Goal: Task Accomplishment & Management: Complete application form

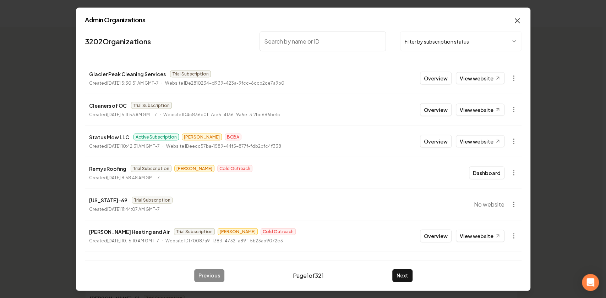
click at [521, 18] on icon "button" at bounding box center [517, 20] width 9 height 9
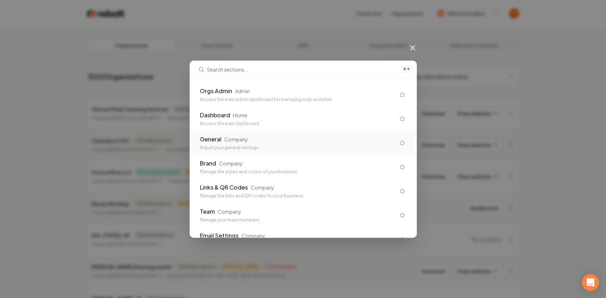
click at [221, 141] on div "General Company" at bounding box center [297, 139] width 195 height 9
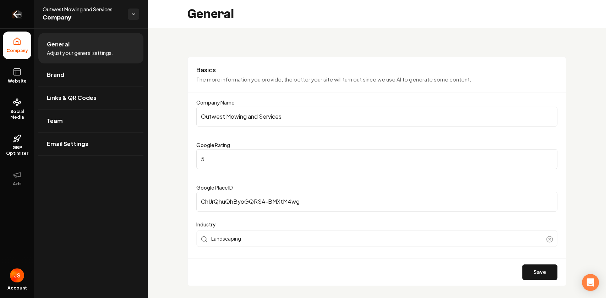
click at [10, 13] on link "Return to dashboard" at bounding box center [17, 14] width 34 height 28
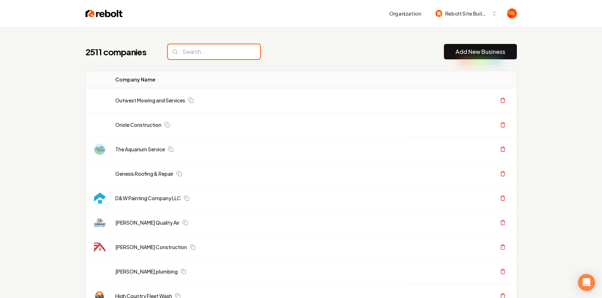
click at [187, 54] on input "search" at bounding box center [214, 51] width 92 height 15
click at [188, 51] on input "search" at bounding box center [214, 51] width 92 height 15
paste input "A.R.T. WORK HOME PAINTING"
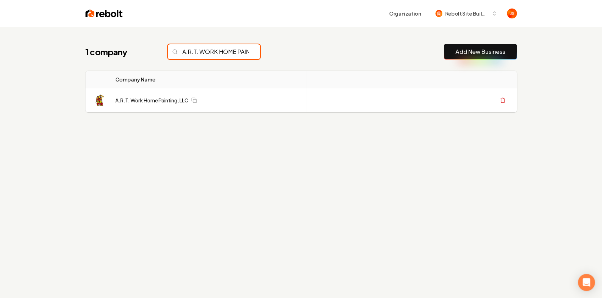
scroll to position [0, 22]
type input "A.R.T. WORK HOME PAINTING"
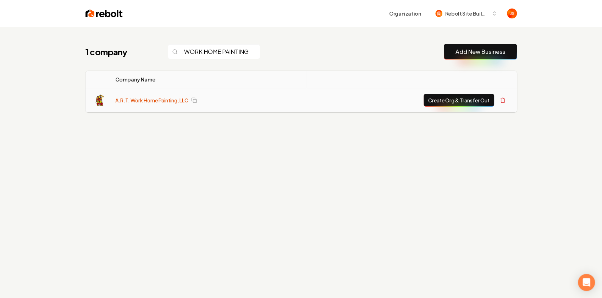
scroll to position [0, 0]
click at [155, 97] on link "A.R.T. Work Home Painting, LLC" at bounding box center [151, 100] width 73 height 7
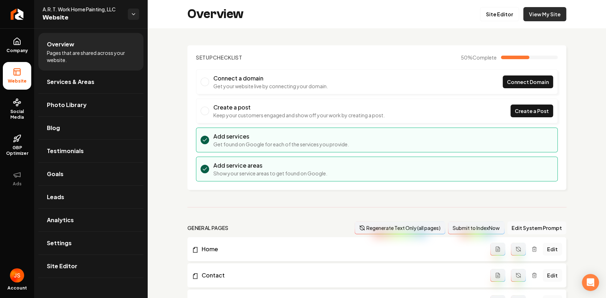
click at [543, 15] on link "View My Site" at bounding box center [544, 14] width 43 height 14
click at [542, 9] on link "View My Site" at bounding box center [544, 14] width 43 height 14
click at [10, 7] on link "Return to dashboard" at bounding box center [17, 14] width 34 height 28
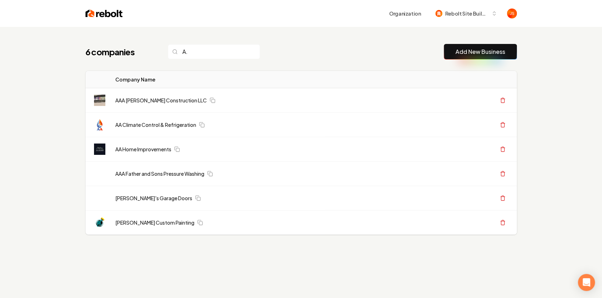
click at [200, 50] on input "A." at bounding box center [214, 51] width 92 height 15
click at [196, 53] on input "A." at bounding box center [214, 51] width 92 height 15
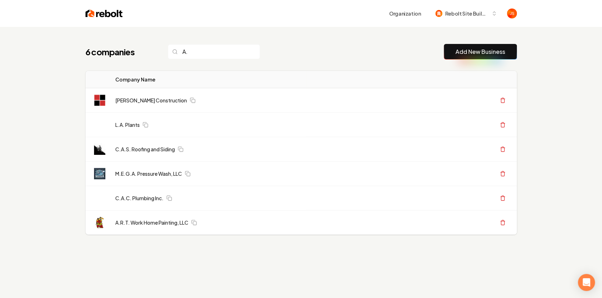
click at [192, 53] on input "A." at bounding box center [214, 51] width 92 height 15
type input "A."
click at [464, 220] on button "Create Org & Transfer Out" at bounding box center [459, 223] width 71 height 13
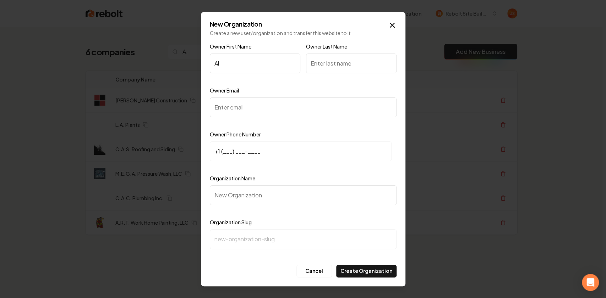
type input "Al"
click at [353, 68] on input "Owner Last Name" at bounding box center [351, 64] width 91 height 20
type input "Trotter"
click at [240, 106] on input "Owner Email" at bounding box center [303, 108] width 187 height 20
paste input "artworkhomepainting@gmail.com"
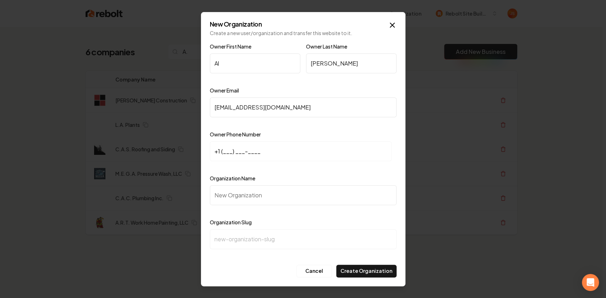
type input "artworkhomepainting@gmail.com"
click at [223, 154] on input "+1 (___) ___-____" at bounding box center [301, 152] width 182 height 20
paste input "267) 607-9069"
type input "+1 (267) 607-9069"
click at [230, 201] on input "Organization Name" at bounding box center [303, 196] width 187 height 20
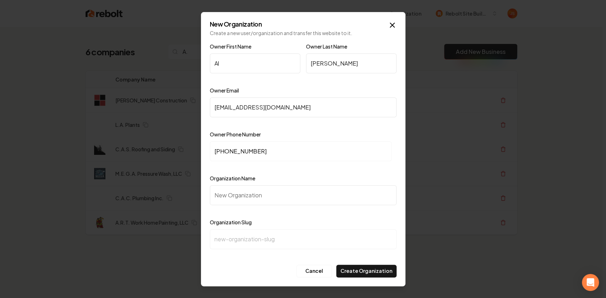
paste input "A.R.T. Work Home Painting, LLC"
type input "A.R.T. Work Home Painting, LLC"
type input "art-work-home-painting-llc"
type input "A.R.T. Work Home Painting, LLC"
click at [362, 271] on button "Create Organization" at bounding box center [366, 271] width 60 height 13
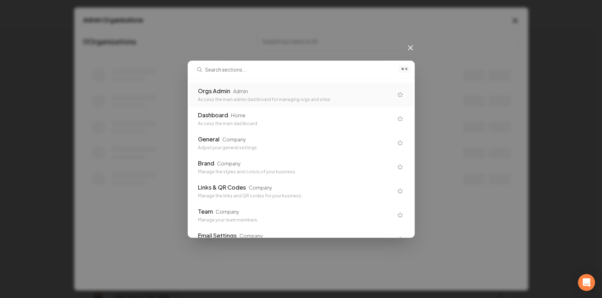
click at [278, 94] on div "Orgs Admin Admin" at bounding box center [295, 91] width 195 height 9
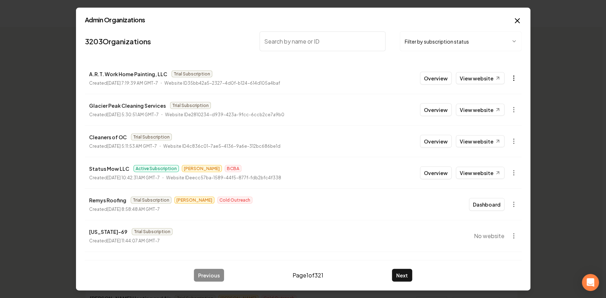
click at [509, 79] on body "Dashboard Organization Rebolt Site Builder Organizations Spam Review SMM Ongoin…" at bounding box center [301, 149] width 602 height 298
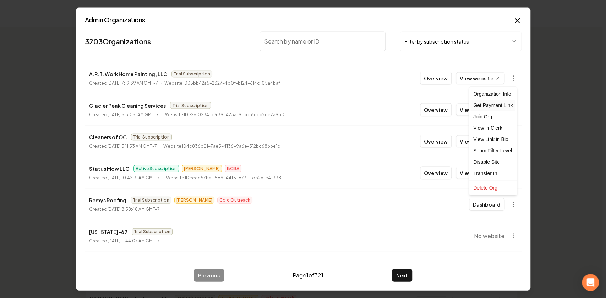
click at [490, 106] on div "Get Payment Link" at bounding box center [492, 105] width 45 height 11
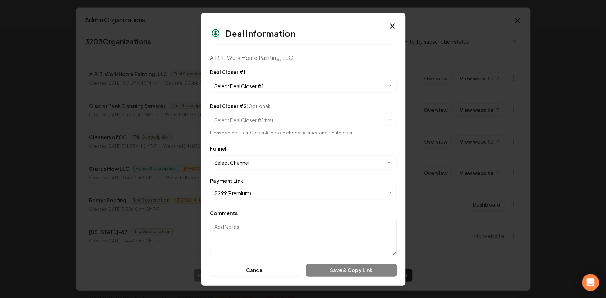
click at [311, 80] on body "Dashboard Organization Rebolt Site Builder Organizations Spam Review SMM Ongoin…" at bounding box center [301, 149] width 602 height 298
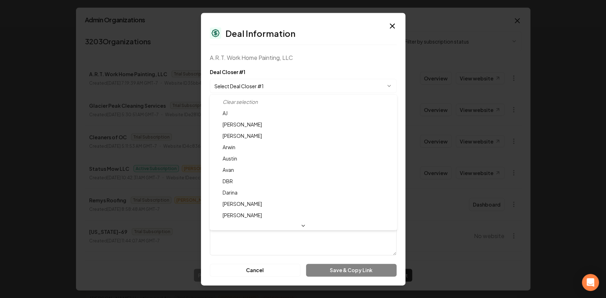
select select "**********"
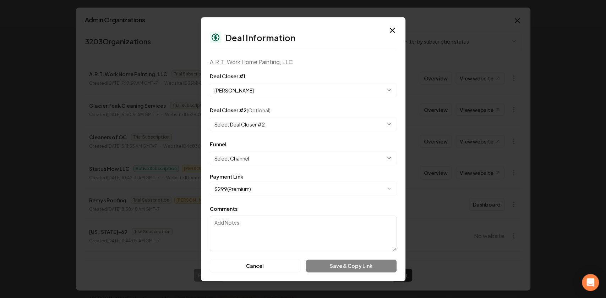
click at [254, 158] on body "Dashboard Organization Rebolt Site Builder Organizations Spam Review SMM Ongoin…" at bounding box center [301, 149] width 602 height 298
click at [280, 154] on body "Dashboard Organization Rebolt Site Builder Organizations Spam Review SMM Ongoin…" at bounding box center [301, 149] width 602 height 298
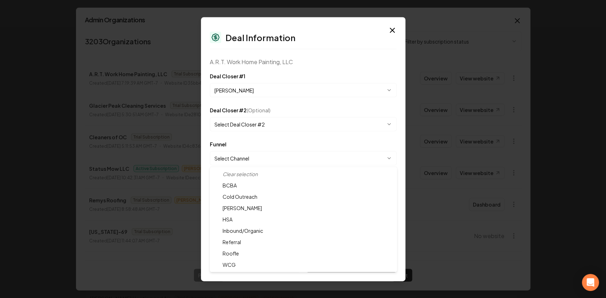
select select "**********"
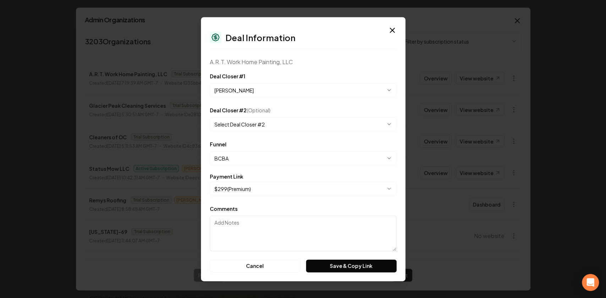
click at [237, 191] on body "Dashboard Organization Rebolt Site Builder Organizations Spam Review SMM Ongoin…" at bounding box center [301, 149] width 602 height 298
click at [336, 268] on button "Save & Copy Link" at bounding box center [351, 266] width 90 height 13
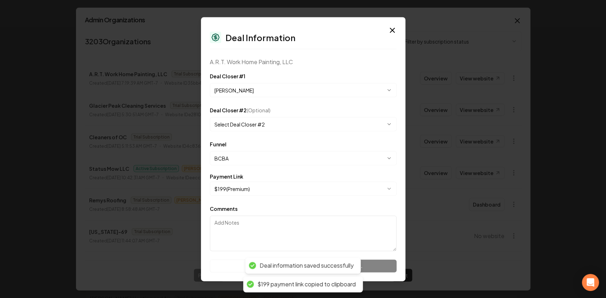
select select "**********"
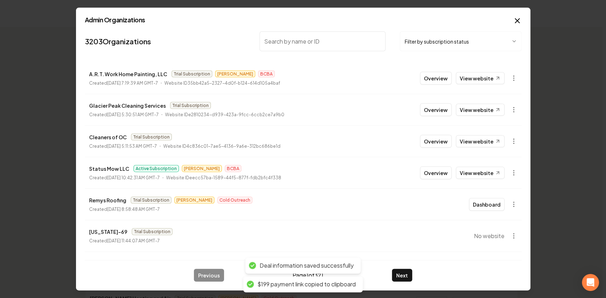
click at [388, 27] on div "Admin Organizations 3203 Organizations Filter by subscription status A.R.T. Wor…" at bounding box center [303, 149] width 454 height 284
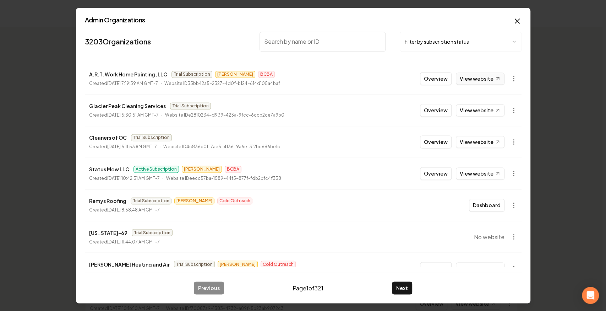
click at [464, 72] on link "View website" at bounding box center [480, 78] width 49 height 12
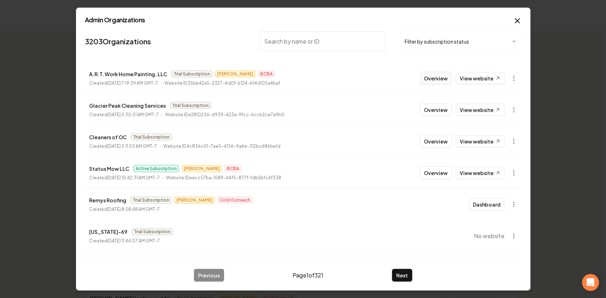
click at [434, 77] on button "Overview" at bounding box center [436, 78] width 32 height 13
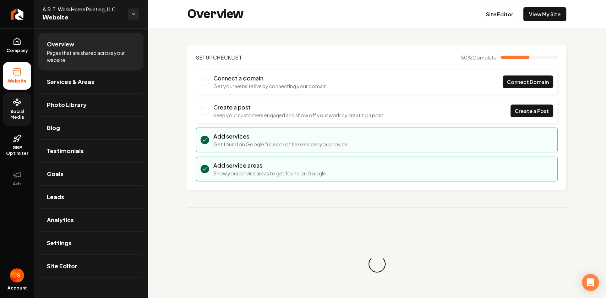
click at [9, 103] on link "Social Media" at bounding box center [17, 109] width 28 height 33
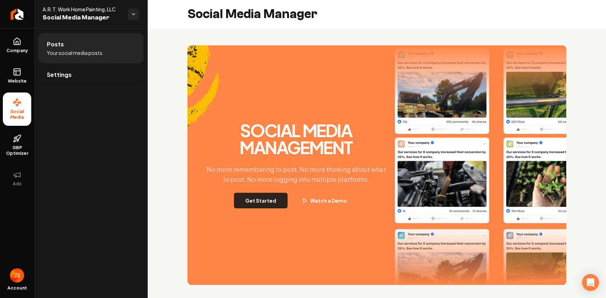
click at [256, 197] on button "Get Started" at bounding box center [261, 201] width 54 height 16
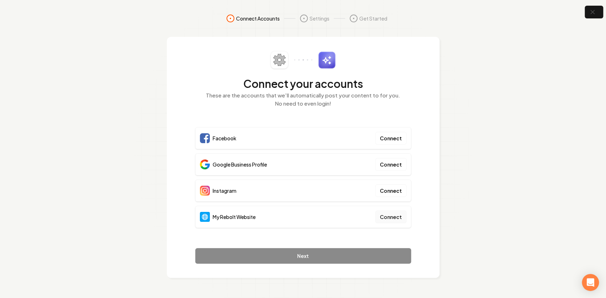
click at [382, 219] on button "Connect" at bounding box center [390, 217] width 31 height 13
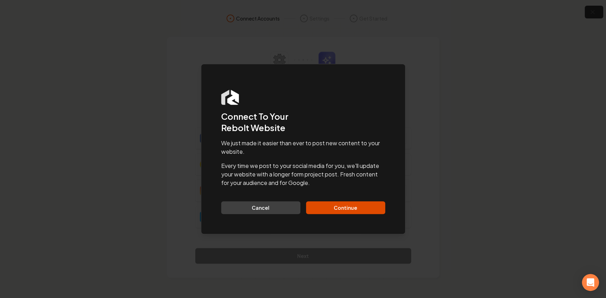
click at [359, 199] on div "We just made it easier than ever to post new content to your website. Every tim…" at bounding box center [303, 176] width 164 height 75
click at [354, 203] on button "Continue" at bounding box center [345, 208] width 79 height 13
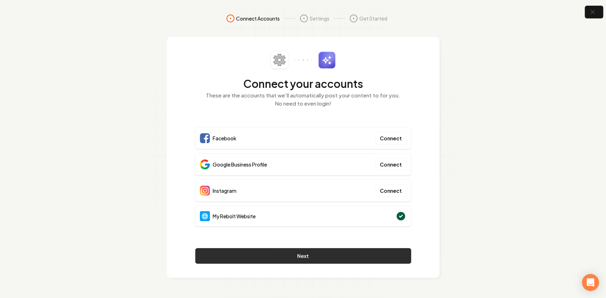
click at [278, 251] on button "Next" at bounding box center [303, 256] width 216 height 16
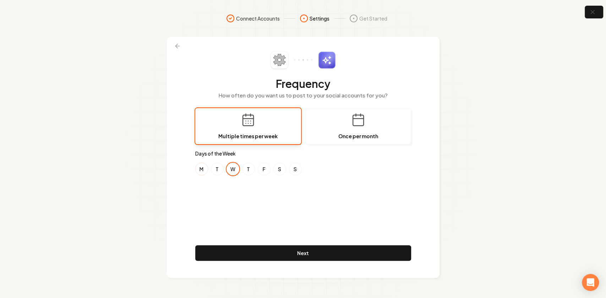
click at [205, 170] on button "M" at bounding box center [201, 169] width 13 height 13
click at [268, 171] on button "F" at bounding box center [264, 169] width 13 height 13
click at [213, 170] on button "T" at bounding box center [217, 169] width 13 height 13
click at [251, 168] on button "T" at bounding box center [248, 169] width 13 height 13
click at [218, 168] on button "T" at bounding box center [217, 169] width 13 height 13
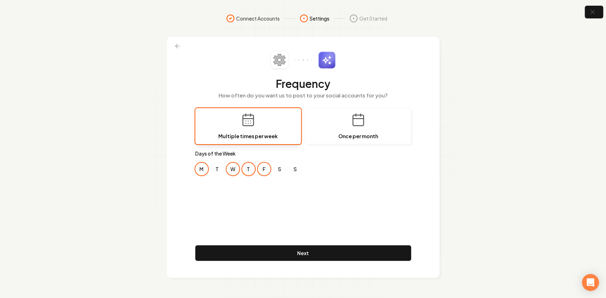
click at [251, 169] on button "T" at bounding box center [248, 169] width 13 height 13
click at [223, 186] on div "Frequency How often do you want us to post to your social accounts for you? Mul…" at bounding box center [303, 157] width 216 height 213
click at [215, 169] on button "T" at bounding box center [217, 169] width 13 height 13
click at [213, 168] on button "T" at bounding box center [217, 169] width 13 height 13
click at [263, 199] on div "Frequency How often do you want us to post to your social accounts for you? Mul…" at bounding box center [303, 157] width 216 height 213
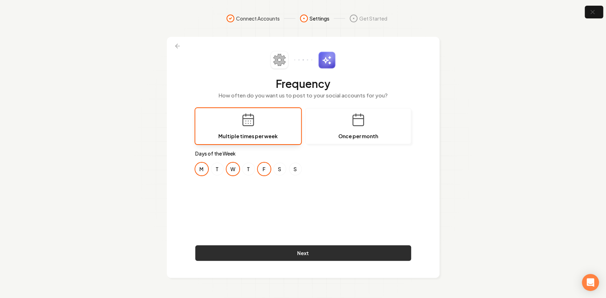
click at [270, 253] on button "Next" at bounding box center [303, 254] width 216 height 16
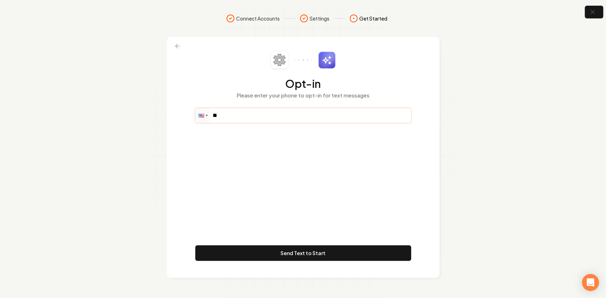
click at [245, 119] on input "**" at bounding box center [303, 116] width 215 height 14
paste input "**********"
type input "**********"
click at [239, 150] on div "**********" at bounding box center [303, 157] width 216 height 213
drag, startPoint x: 241, startPoint y: 154, endPoint x: 243, endPoint y: 144, distance: 10.4
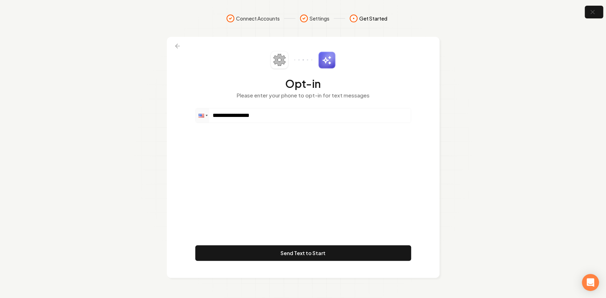
click at [241, 154] on div "**********" at bounding box center [303, 157] width 216 height 213
click at [258, 160] on div "**********" at bounding box center [303, 157] width 216 height 213
click at [258, 158] on div "**********" at bounding box center [303, 157] width 216 height 213
click at [261, 169] on div "**********" at bounding box center [303, 157] width 216 height 213
click at [283, 255] on button "Send Text to Start" at bounding box center [303, 254] width 216 height 16
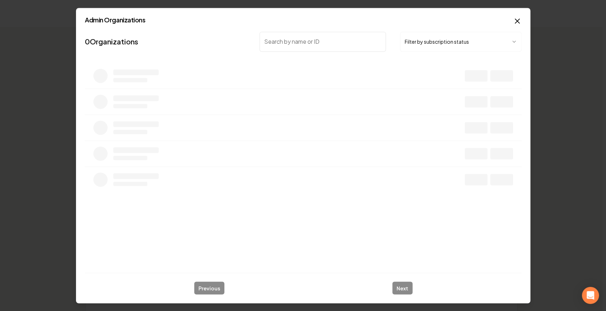
click at [252, 43] on nav "0 Organizations Filter by subscription status" at bounding box center [303, 44] width 437 height 31
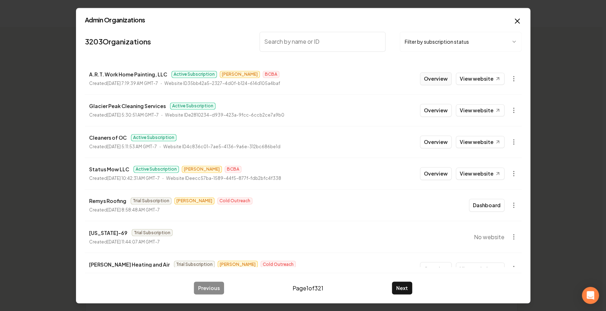
click at [431, 73] on button "Overview" at bounding box center [436, 78] width 32 height 13
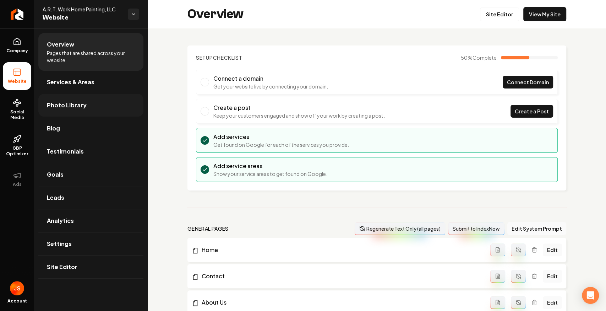
click at [58, 101] on span "Photo Library" at bounding box center [67, 105] width 40 height 9
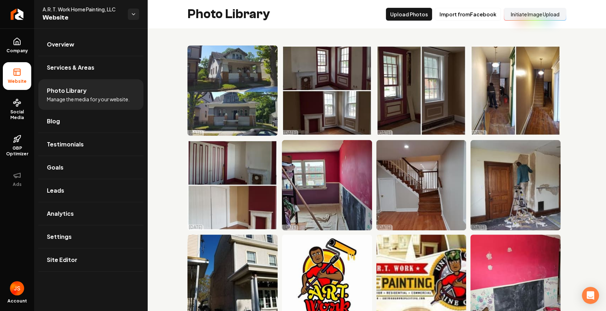
click at [536, 17] on button "Initiate Image Upload" at bounding box center [535, 14] width 62 height 13
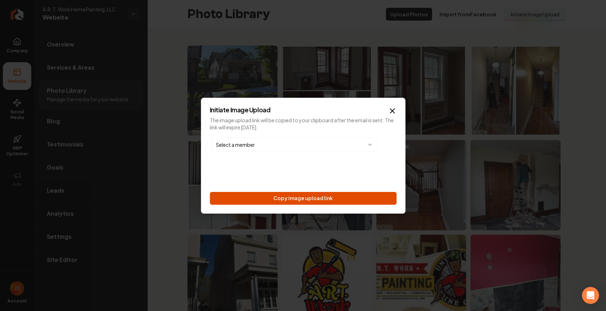
click at [341, 197] on button "Copy image upload link" at bounding box center [303, 198] width 187 height 13
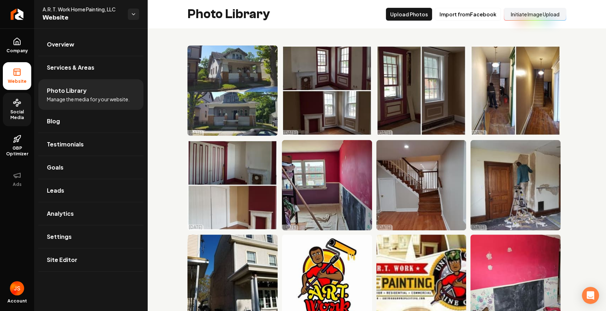
click at [23, 104] on link "Social Media" at bounding box center [17, 109] width 28 height 33
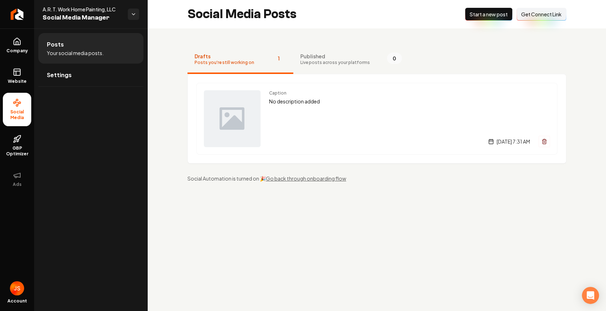
click at [524, 14] on span "Get Connect Link" at bounding box center [541, 14] width 40 height 7
click at [549, 19] on button "Connect Link Get Connect Link" at bounding box center [541, 14] width 50 height 13
click at [23, 70] on link "Website" at bounding box center [17, 76] width 28 height 28
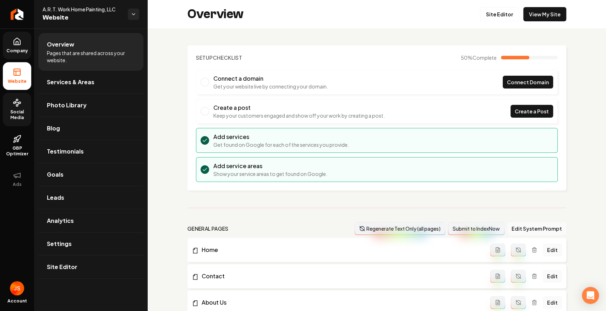
click at [12, 41] on link "Company" at bounding box center [17, 46] width 28 height 28
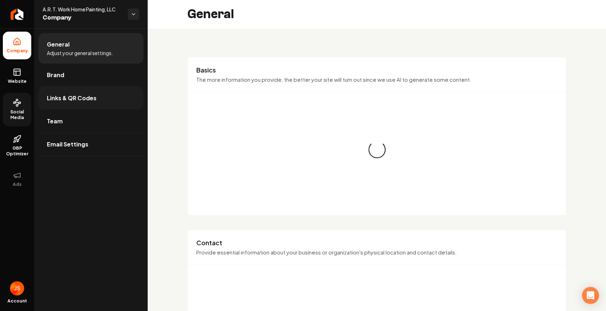
click at [69, 101] on span "Links & QR Codes" at bounding box center [72, 98] width 50 height 9
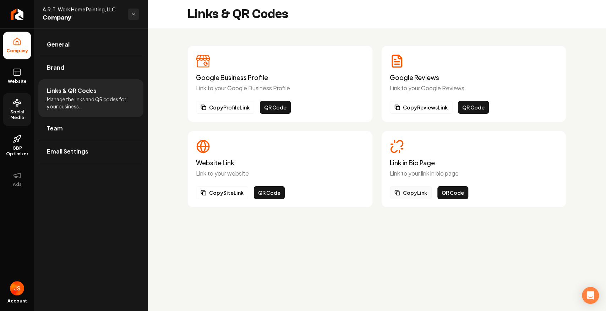
click at [413, 191] on button "Copy Link" at bounding box center [411, 192] width 42 height 13
click at [27, 76] on link "Website" at bounding box center [17, 76] width 28 height 28
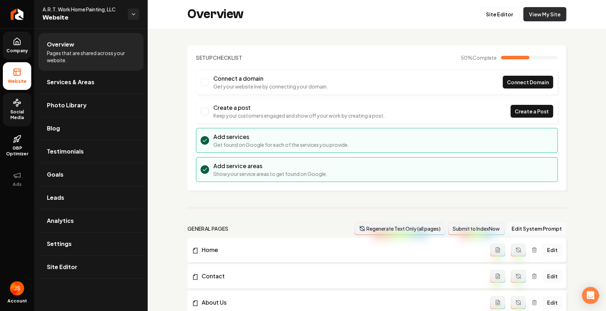
click at [543, 19] on link "View My Site" at bounding box center [544, 14] width 43 height 14
click at [10, 18] on link "Return to dashboard" at bounding box center [17, 14] width 34 height 28
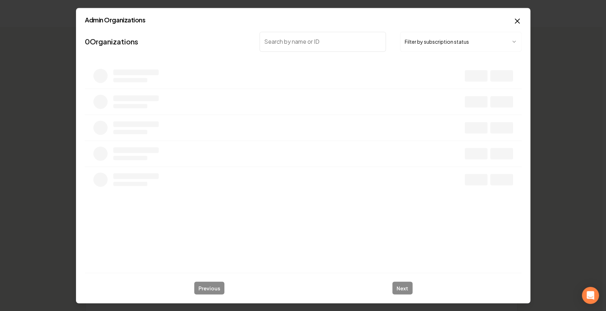
click at [309, 43] on input "search" at bounding box center [322, 42] width 126 height 20
type input "DGM"
click at [453, 40] on button "Filter by subscription status" at bounding box center [460, 42] width 121 height 20
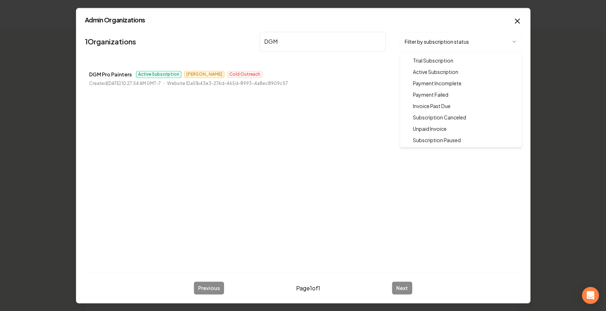
click at [299, 106] on div at bounding box center [303, 155] width 606 height 311
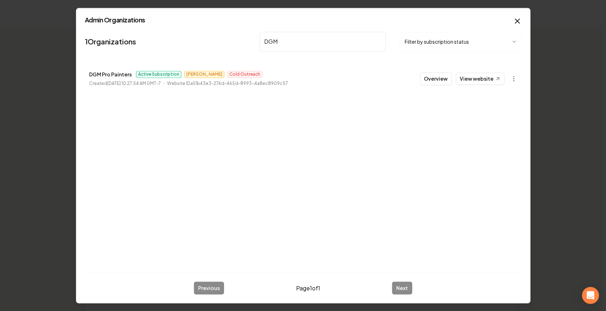
click at [421, 79] on li "DGM Pro Painters Active Subscription James Cold Outreach Created August 13, 202…" at bounding box center [303, 78] width 437 height 31
click at [437, 80] on button "Overview" at bounding box center [436, 78] width 32 height 13
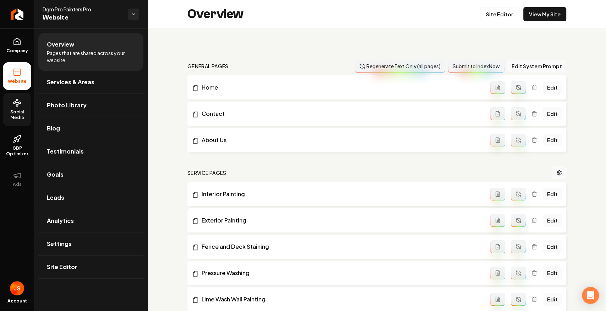
click at [24, 111] on span "Social Media" at bounding box center [17, 114] width 28 height 11
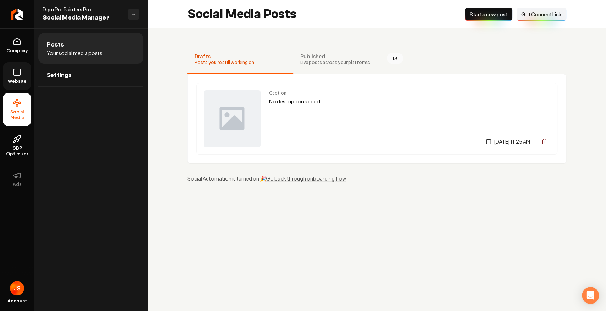
click at [9, 87] on link "Website" at bounding box center [17, 76] width 28 height 28
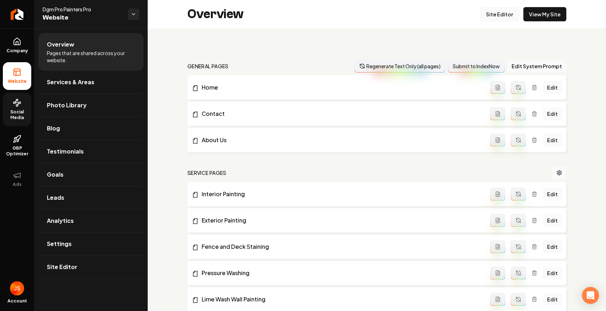
click at [487, 15] on link "Site Editor" at bounding box center [499, 14] width 39 height 14
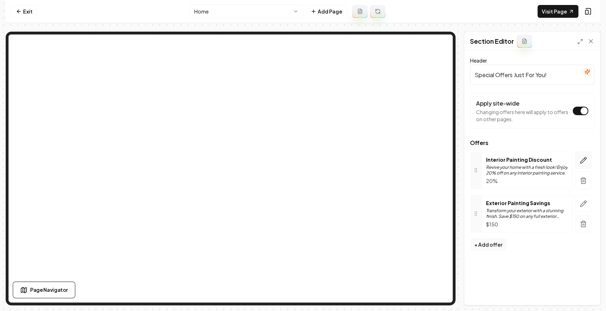
click at [586, 158] on icon "button" at bounding box center [583, 160] width 7 height 7
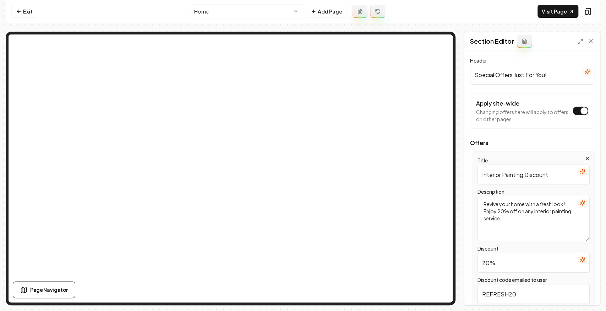
click at [501, 210] on textarea "Revive your home with a fresh look! Enjoy 20% off on any interior painting serv…" at bounding box center [533, 218] width 112 height 45
type textarea "Revive your home with a fresh look! Enjoy 10% off on any interior painting serv…"
click at [483, 263] on input "20%" at bounding box center [533, 262] width 112 height 20
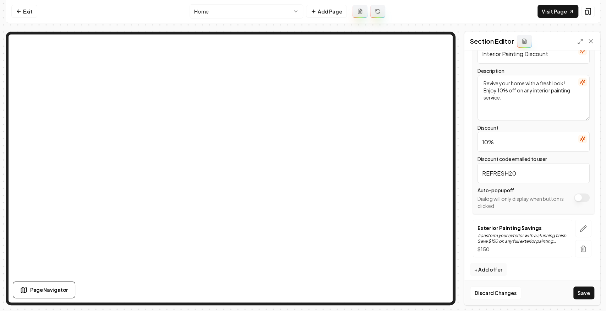
scroll to position [124, 0]
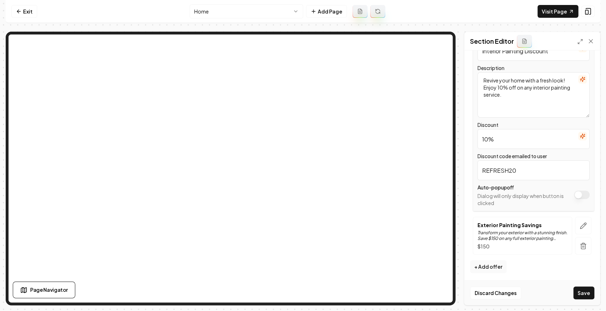
type input "10%"
click at [524, 168] on input "REFRESH20" at bounding box center [533, 170] width 112 height 20
type input "REFRESH10"
click at [579, 296] on button "Save" at bounding box center [583, 292] width 21 height 13
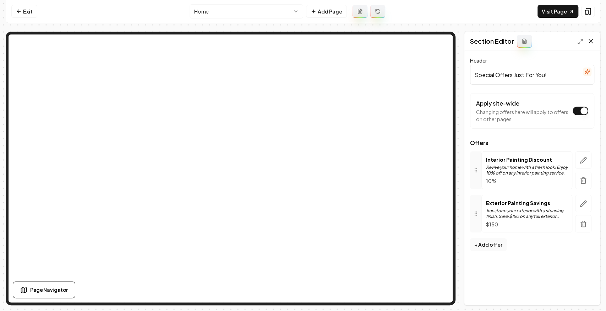
click at [593, 44] on icon at bounding box center [590, 41] width 7 height 7
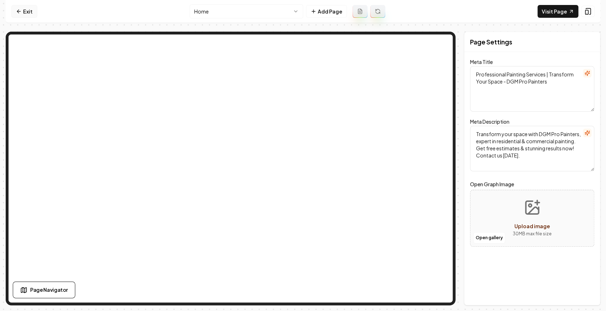
click at [12, 10] on nav "Exit Home Add Page Visit Page" at bounding box center [303, 11] width 594 height 23
click at [22, 11] on link "Exit" at bounding box center [24, 11] width 26 height 13
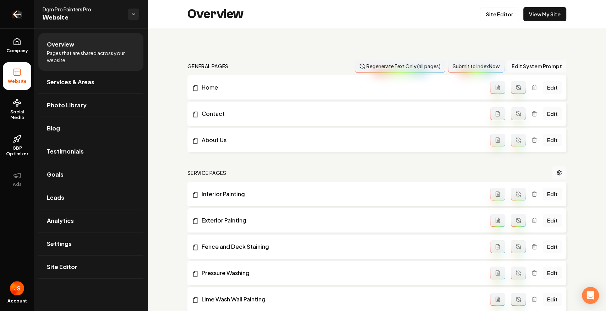
click at [10, 12] on link "Return to dashboard" at bounding box center [17, 14] width 34 height 28
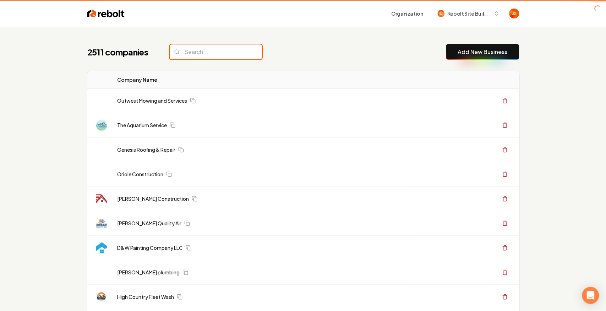
click at [188, 54] on input "search" at bounding box center [216, 51] width 92 height 15
click at [188, 53] on input "search" at bounding box center [216, 51] width 92 height 15
paste input "+18016416850"
type input "+18016416850"
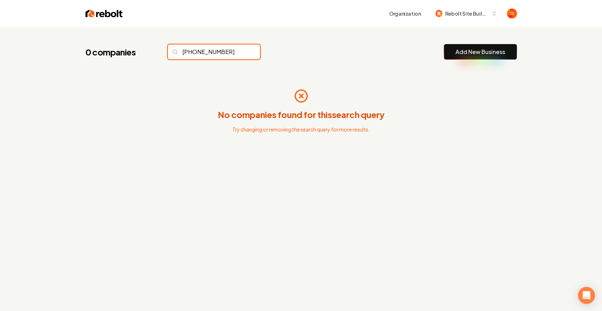
drag, startPoint x: 228, startPoint y: 51, endPoint x: 144, endPoint y: 40, distance: 84.5
click at [144, 40] on div "0 companies +18016416850 Add New Business No companies found for this search qu…" at bounding box center [301, 111] width 454 height 169
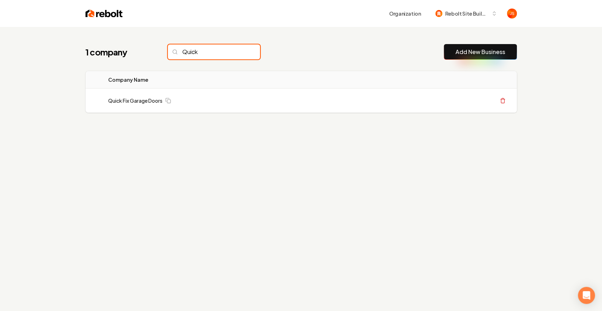
type input "Quick"
click at [241, 54] on input "Quick" at bounding box center [214, 51] width 92 height 15
click at [241, 50] on input "Quick" at bounding box center [214, 51] width 92 height 15
click at [241, 53] on input "Quick" at bounding box center [214, 51] width 92 height 15
click at [242, 50] on input "Quick" at bounding box center [214, 51] width 92 height 15
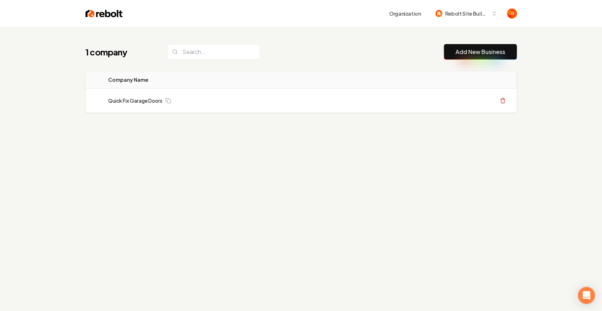
click at [267, 43] on div "1 company Add New Business Logo Company Name Actions Quick Fix Garage Doors Cre…" at bounding box center [301, 92] width 454 height 131
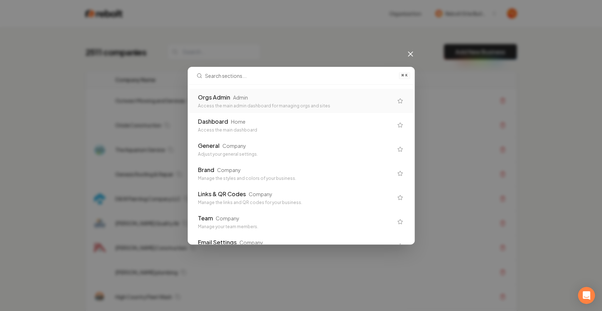
click at [225, 99] on div "Orgs Admin" at bounding box center [214, 97] width 32 height 9
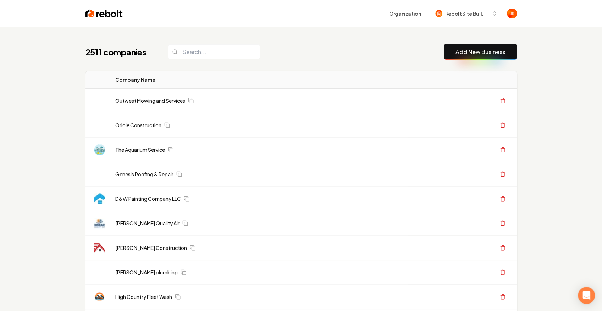
click at [225, 99] on div "Outwest Mowing and Services" at bounding box center [259, 100] width 288 height 7
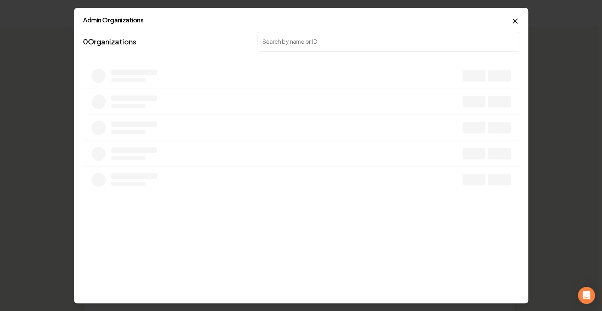
click at [195, 53] on div at bounding box center [301, 155] width 602 height 311
click at [294, 43] on input "search" at bounding box center [389, 42] width 262 height 20
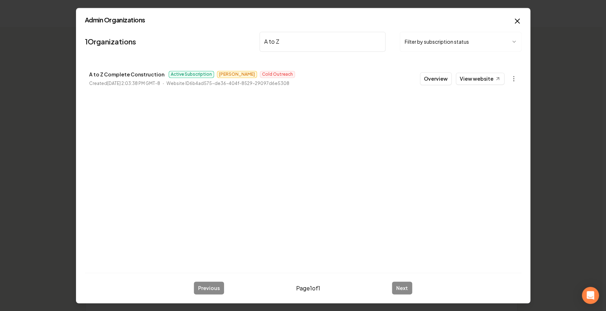
type input "A to Z"
click at [457, 33] on button "Filter by subscription status" at bounding box center [460, 42] width 121 height 20
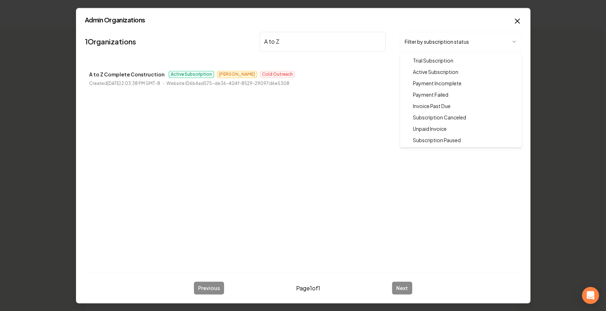
click at [449, 39] on div at bounding box center [303, 155] width 606 height 311
click at [515, 17] on div at bounding box center [303, 155] width 606 height 311
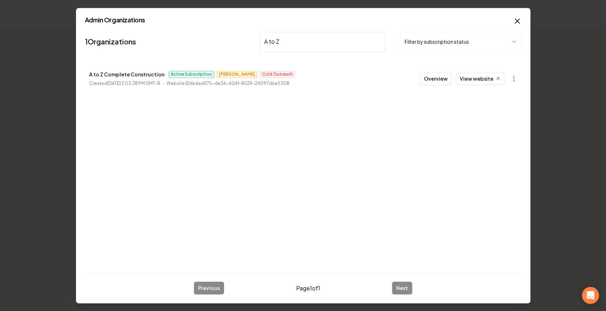
click at [361, 34] on input "A to Z" at bounding box center [322, 42] width 126 height 20
click at [518, 19] on icon "button" at bounding box center [517, 21] width 9 height 9
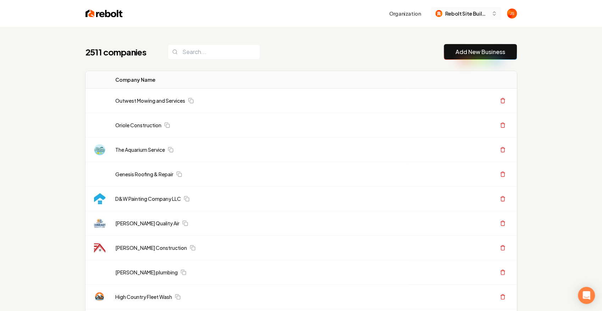
click at [471, 10] on span "Rebolt Site Builder" at bounding box center [466, 13] width 43 height 7
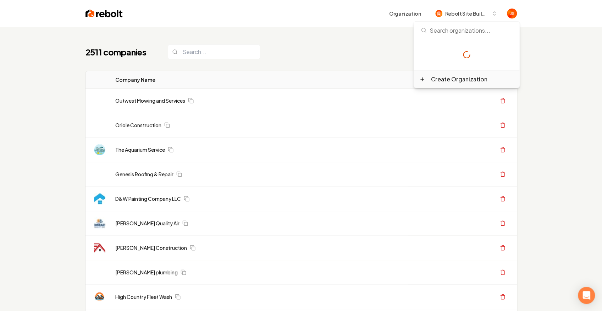
click at [435, 80] on div "Create Organization" at bounding box center [459, 79] width 56 height 9
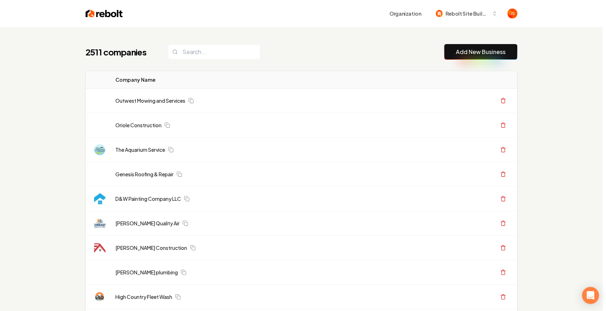
type input "**"
type input "*"
type input "***"
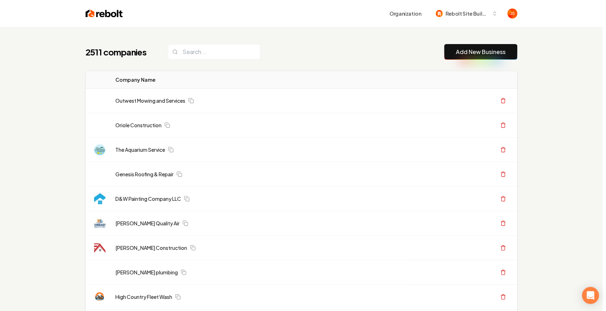
type input "***"
type input "******"
type input "**********"
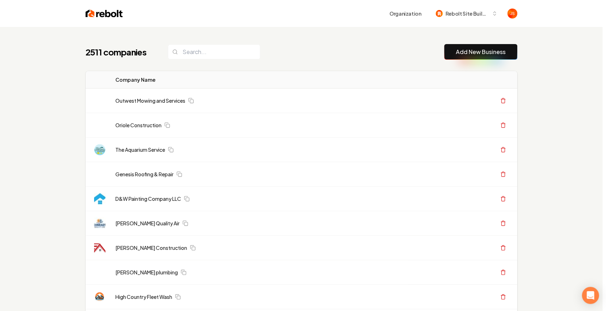
type input "**********"
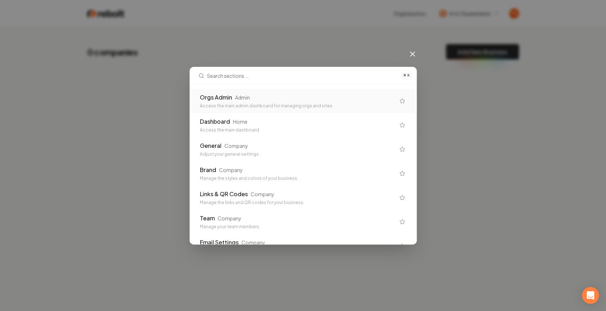
click at [415, 55] on icon at bounding box center [412, 54] width 9 height 9
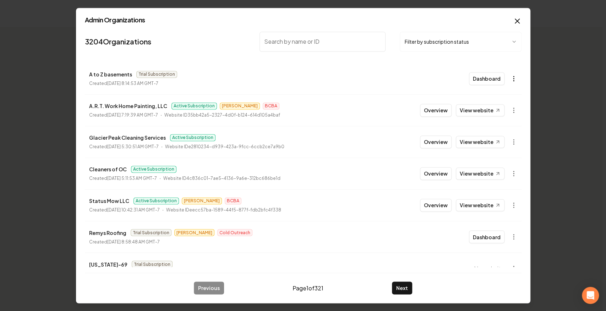
click at [511, 76] on body "Organization A to Z basements 0 companies Add New Business No companies found f…" at bounding box center [301, 155] width 602 height 311
click at [486, 107] on div "Get Payment Link" at bounding box center [492, 105] width 45 height 11
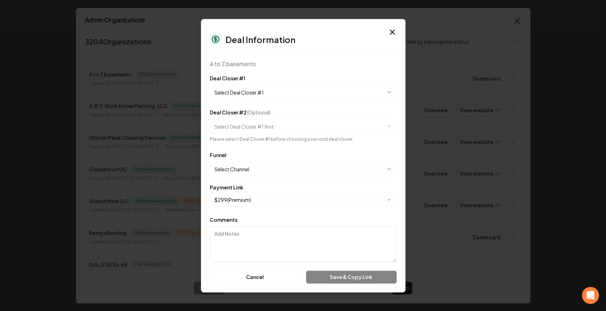
click at [250, 80] on div "**********" at bounding box center [303, 86] width 187 height 26
click at [243, 88] on body "Organization A to Z basements 0 companies Add New Business No companies found f…" at bounding box center [301, 155] width 602 height 311
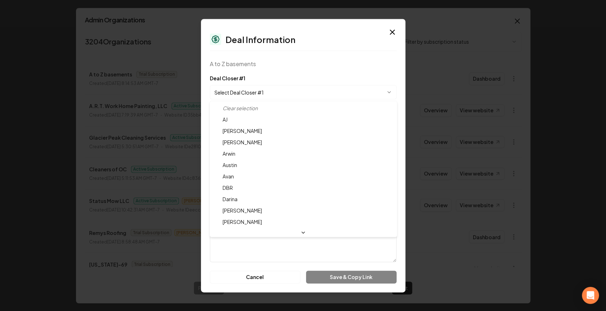
select select "**********"
drag, startPoint x: 224, startPoint y: 219, endPoint x: 223, endPoint y: 216, distance: 3.6
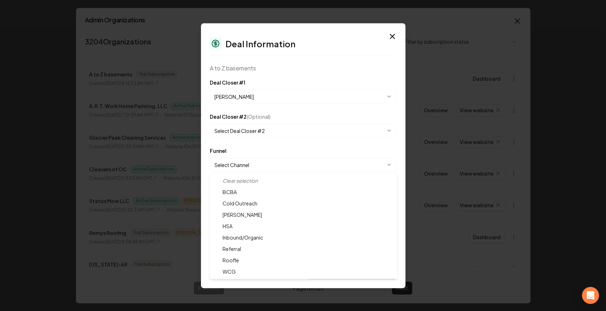
click at [263, 159] on body "Organization A to Z basements 0 companies Add New Business No companies found f…" at bounding box center [301, 155] width 602 height 311
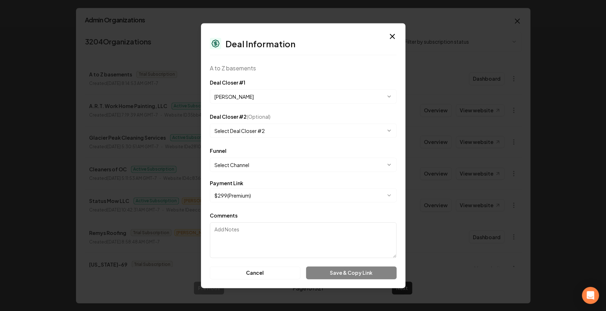
click at [269, 161] on body "Organization A to Z basements 0 companies Add New Business No companies found f…" at bounding box center [301, 155] width 602 height 311
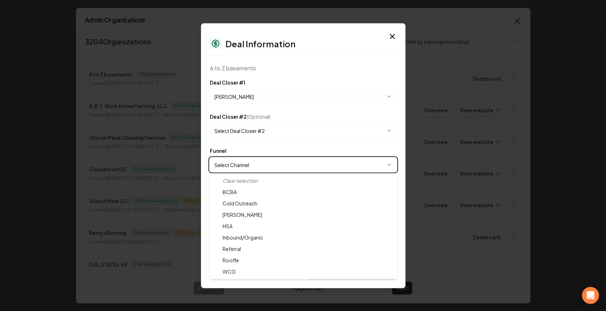
click at [268, 154] on body "Organization A to Z basements 0 companies Add New Business No companies found f…" at bounding box center [301, 155] width 602 height 311
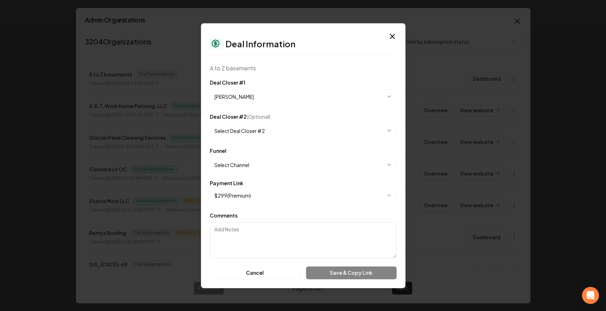
click at [256, 168] on body "Organization A to Z basements 0 companies Add New Business No companies found f…" at bounding box center [301, 155] width 602 height 311
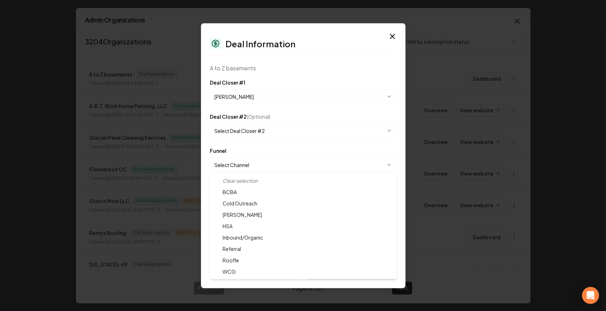
select select "**********"
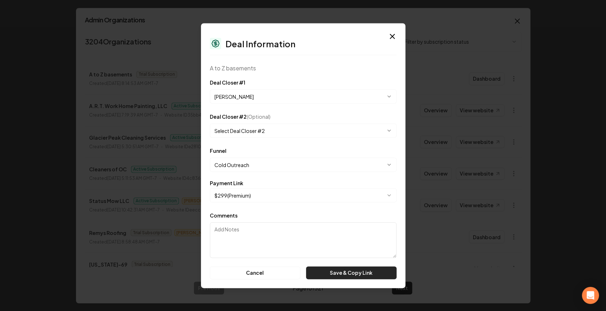
click at [349, 273] on button "Save & Copy Link" at bounding box center [351, 272] width 90 height 13
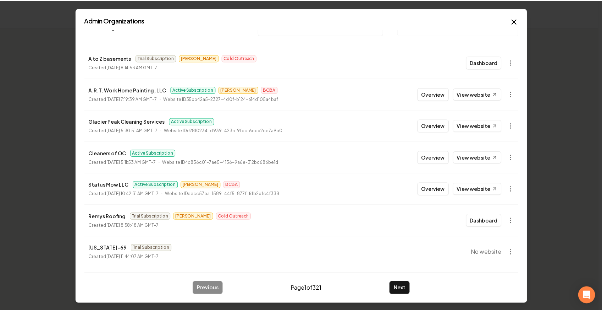
scroll to position [16, 0]
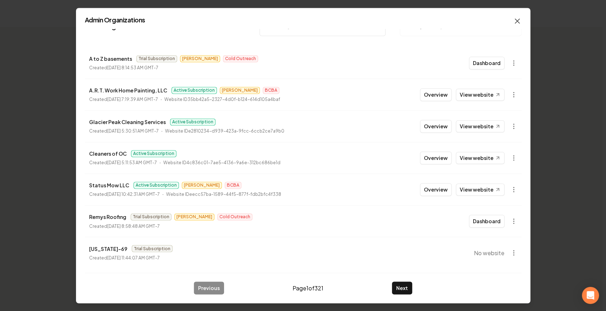
click at [516, 18] on icon "button" at bounding box center [517, 21] width 9 height 9
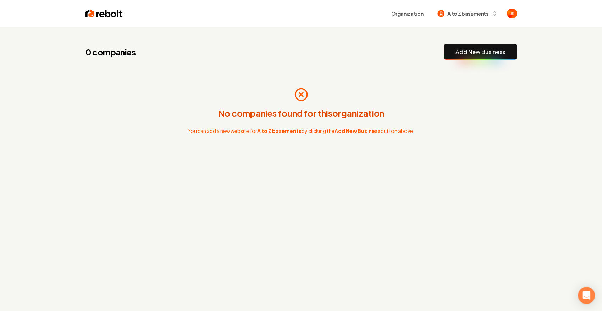
click at [340, 82] on div "No companies found for this organization You can add a new website for A to Z b…" at bounding box center [302, 111] width 432 height 80
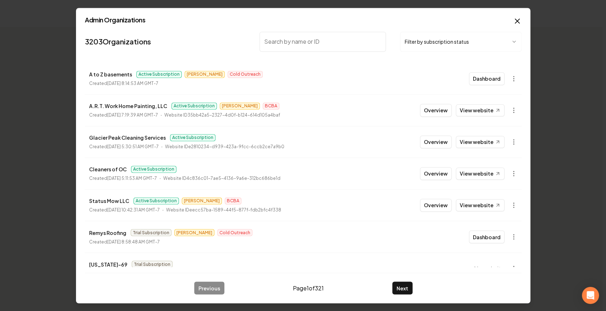
click at [429, 43] on body "Organization A to Z basements 0 companies Add New Business No companies found f…" at bounding box center [301, 155] width 602 height 311
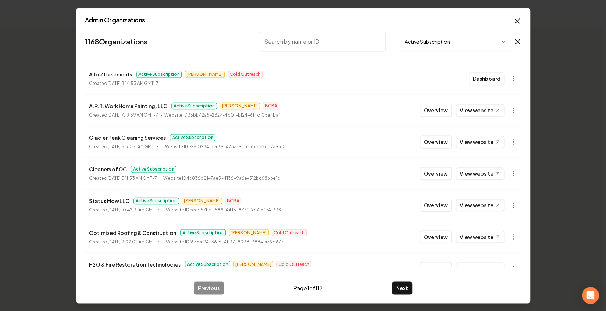
click at [515, 19] on icon "button" at bounding box center [517, 21] width 4 height 4
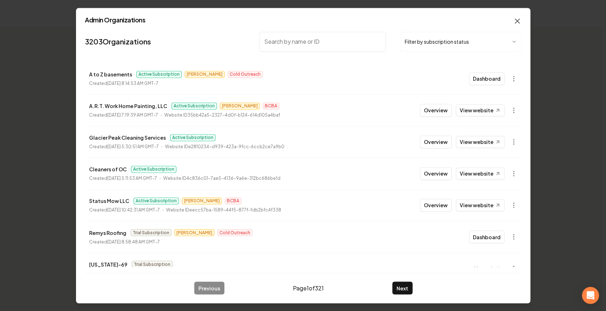
click at [517, 19] on icon "button" at bounding box center [517, 21] width 9 height 9
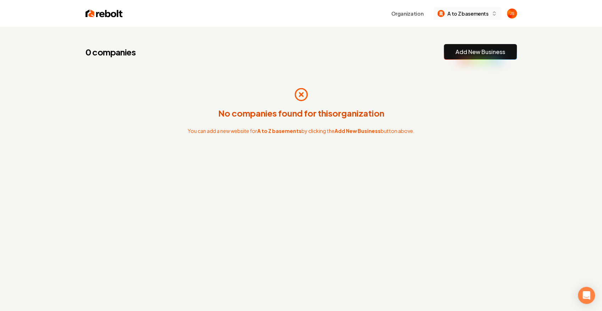
click at [475, 11] on span "A to Z basements" at bounding box center [468, 13] width 41 height 7
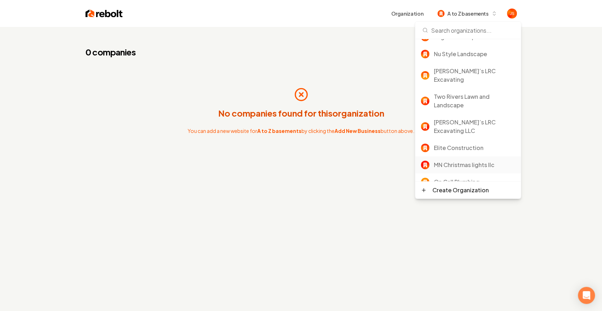
scroll to position [170, 0]
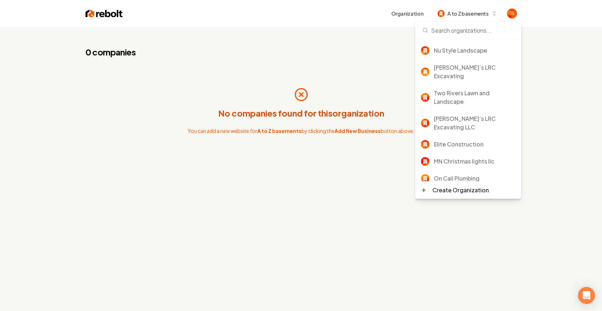
click at [457, 191] on div "Rebolt Site Builder" at bounding box center [475, 195] width 82 height 9
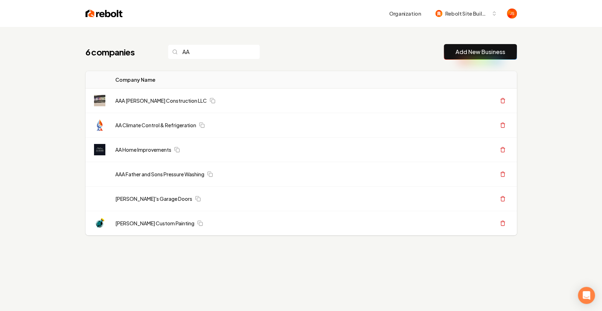
type input "A"
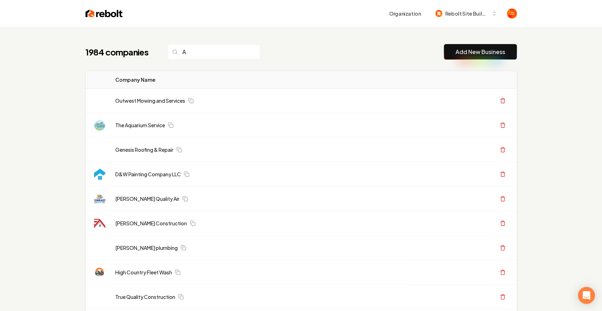
type input "A t"
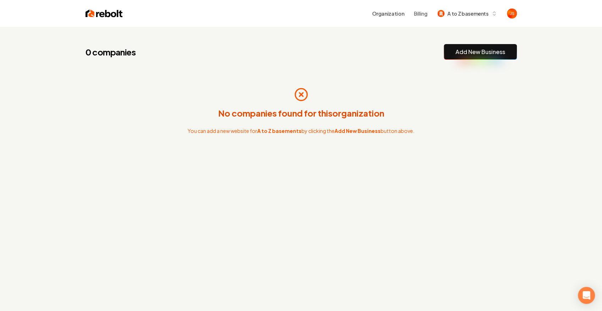
click at [464, 53] on link "Add New Business" at bounding box center [481, 52] width 50 height 9
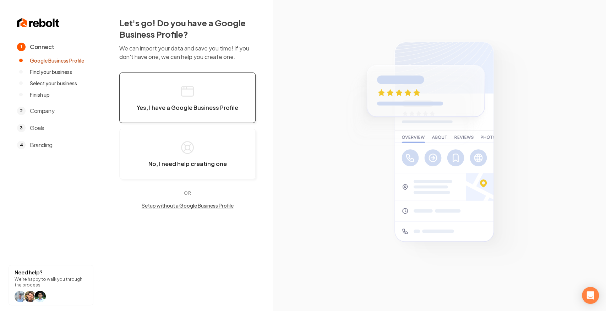
click at [197, 102] on button "Yes, I have a Google Business Profile" at bounding box center [187, 97] width 136 height 50
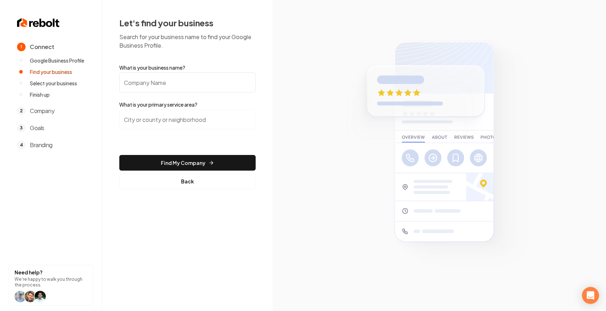
click at [175, 82] on input "What is your business name?" at bounding box center [187, 82] width 136 height 20
paste input "A to Z Basements"
click at [157, 123] on input "search" at bounding box center [187, 119] width 136 height 20
click at [137, 80] on input "A to Z Basements" at bounding box center [187, 82] width 136 height 20
click at [139, 82] on input "A to Z Basements" at bounding box center [187, 82] width 136 height 20
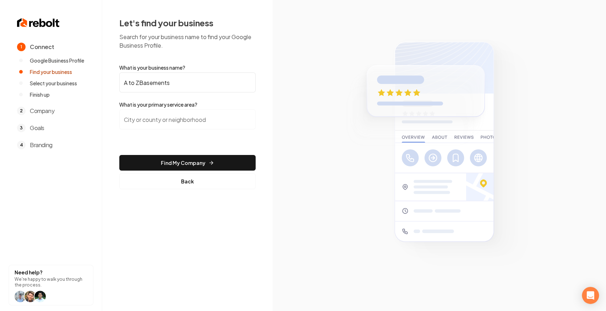
type input "A to Z Basements"
click at [156, 116] on input "search" at bounding box center [187, 119] width 136 height 20
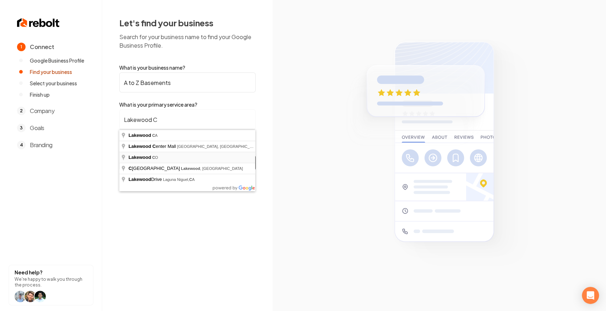
type input "[GEOGRAPHIC_DATA], [GEOGRAPHIC_DATA]"
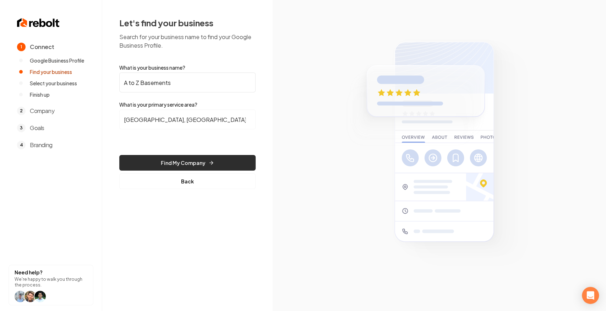
click at [161, 164] on button "Find My Company" at bounding box center [187, 163] width 136 height 16
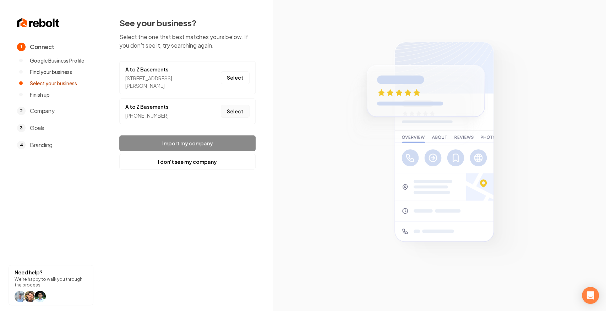
click at [234, 112] on button "Select" at bounding box center [235, 111] width 29 height 13
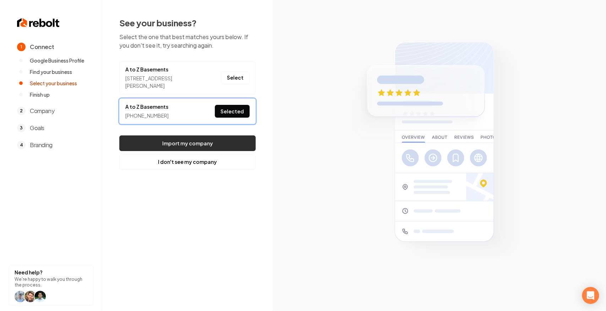
click at [201, 149] on button "Import my company" at bounding box center [187, 143] width 136 height 16
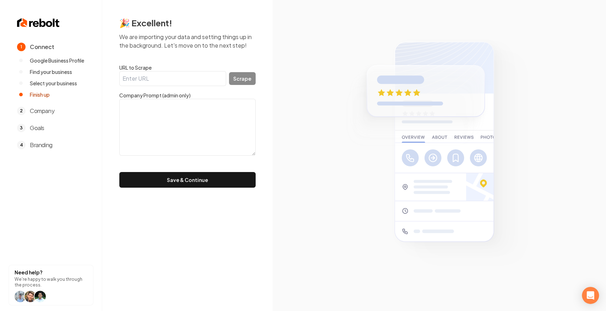
drag, startPoint x: 167, startPoint y: 82, endPoint x: 152, endPoint y: 37, distance: 48.3
click at [167, 81] on input "URL to Scrape" at bounding box center [172, 78] width 107 height 15
paste input "https://www.atozinegresswindows.com/"
type input "https://www.atozinegresswindows.com/"
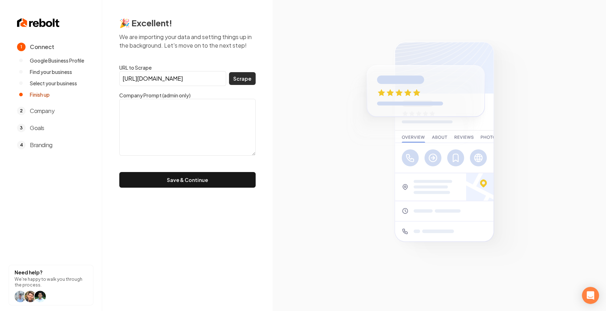
scroll to position [0, 0]
click at [247, 77] on button "Scrape" at bounding box center [242, 78] width 27 height 13
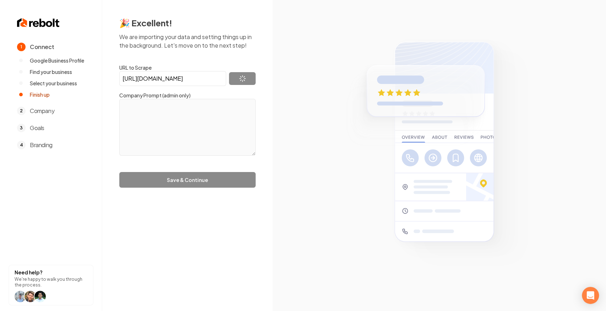
type textarea "A to Z Basements has been the leading provider of basement services for 25 year…"
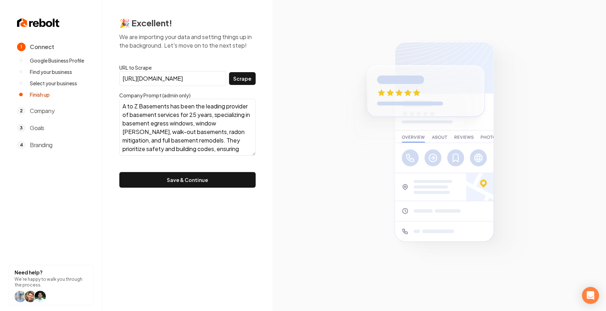
click at [194, 189] on div "🎉 Excellent! We are importing your data and setting things up in the background…" at bounding box center [187, 102] width 170 height 204
click at [194, 182] on button "Save & Continue" at bounding box center [187, 180] width 136 height 16
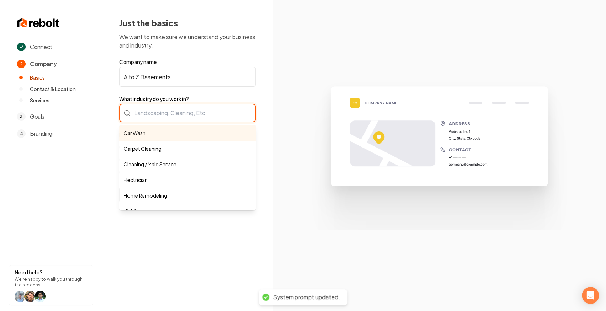
click at [181, 104] on div "Car Wash Carpet Cleaning Cleaning / Maid Service Electrician Home Remodeling HV…" at bounding box center [187, 113] width 136 height 18
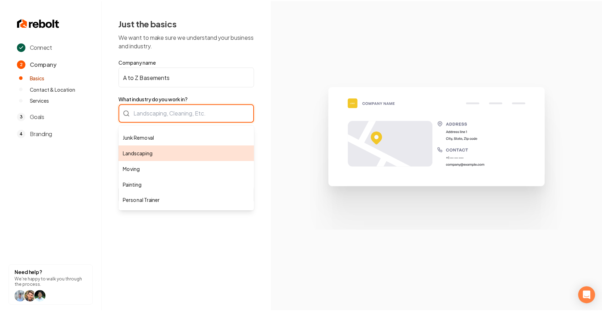
scroll to position [94, 0]
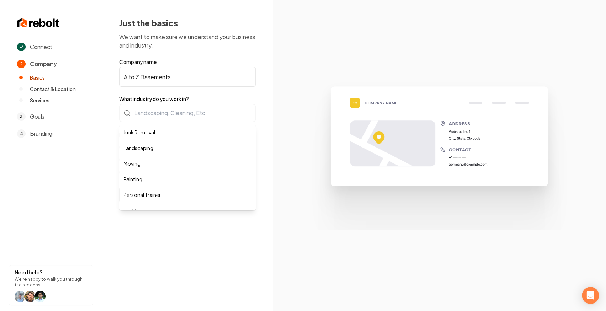
click at [97, 136] on div "Connect 2 Company Basics Contact & Location Services 3 Goals 4 Branding Need he…" at bounding box center [303, 155] width 606 height 311
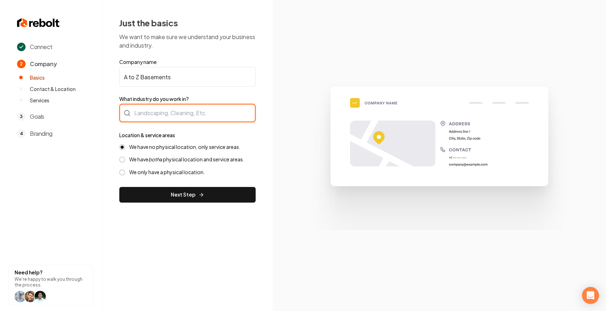
click at [150, 111] on div at bounding box center [187, 113] width 136 height 18
type input "Window Well Installation"
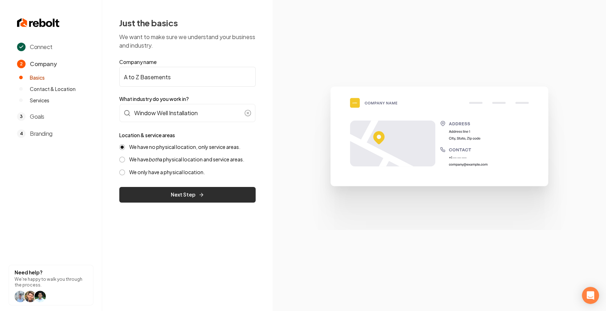
click at [142, 190] on button "Next Step" at bounding box center [187, 195] width 136 height 16
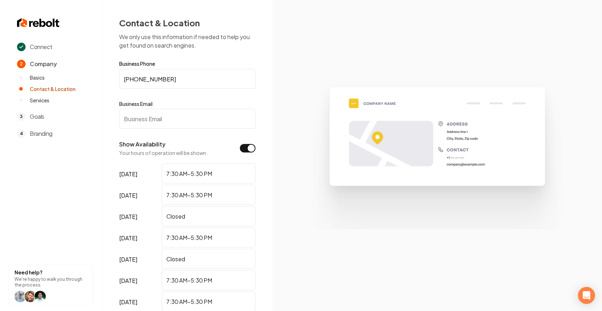
click at [184, 114] on input "Business Email" at bounding box center [187, 119] width 136 height 20
paste input "atozbasements@gmail.com"
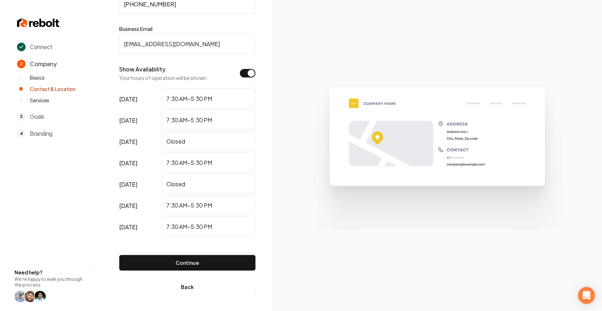
scroll to position [75, 0]
drag, startPoint x: 204, startPoint y: 44, endPoint x: 174, endPoint y: 42, distance: 30.2
click at [174, 42] on input "atozbasements@gmail.com" at bounding box center [187, 43] width 136 height 20
type input "atozbasements@msn.com"
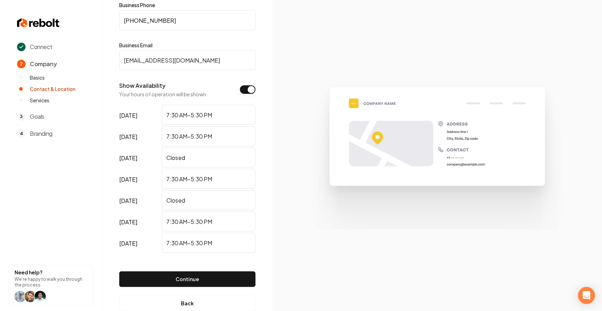
scroll to position [4, 0]
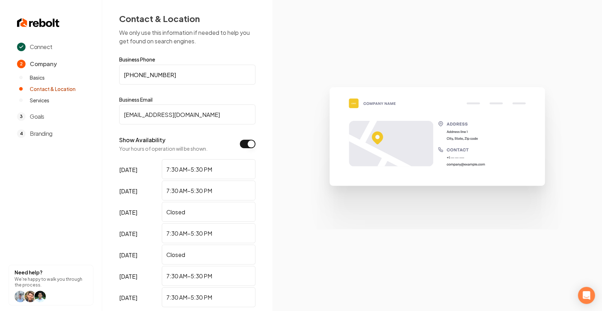
click at [287, 127] on section at bounding box center [438, 155] width 330 height 311
click at [288, 121] on section at bounding box center [438, 155] width 330 height 311
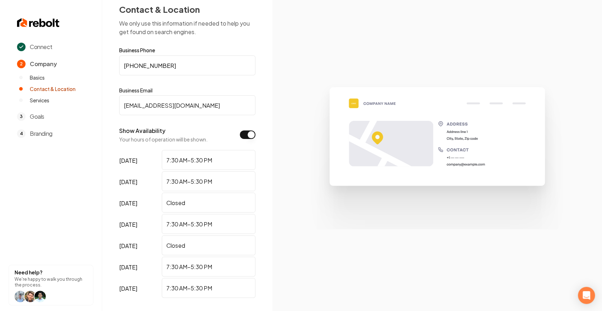
scroll to position [52, 0]
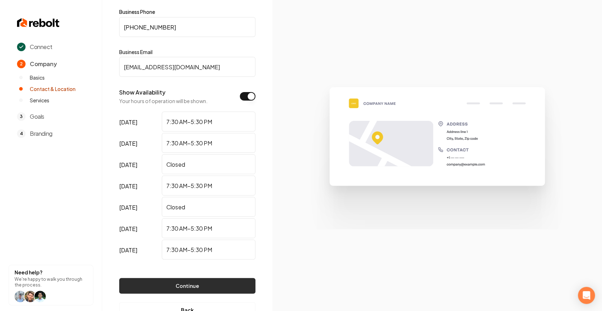
click at [207, 290] on button "Continue" at bounding box center [187, 286] width 136 height 16
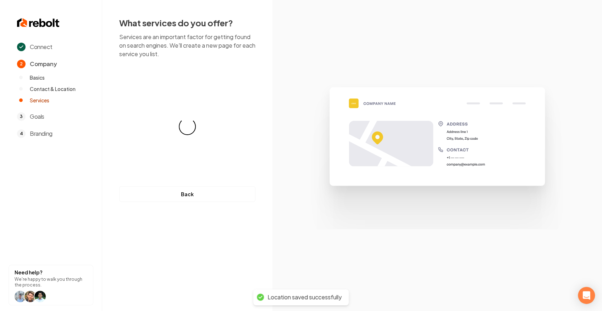
scroll to position [0, 0]
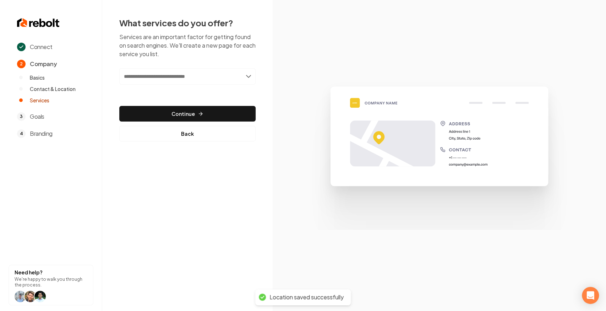
click at [183, 67] on div "What services do you offer? Services are an important factor for getting found …" at bounding box center [187, 79] width 136 height 124
click at [191, 75] on input "text" at bounding box center [187, 76] width 136 height 16
click at [247, 75] on input "text" at bounding box center [187, 76] width 136 height 16
click at [227, 77] on input "text" at bounding box center [187, 76] width 136 height 16
click at [220, 76] on input "text" at bounding box center [187, 76] width 136 height 16
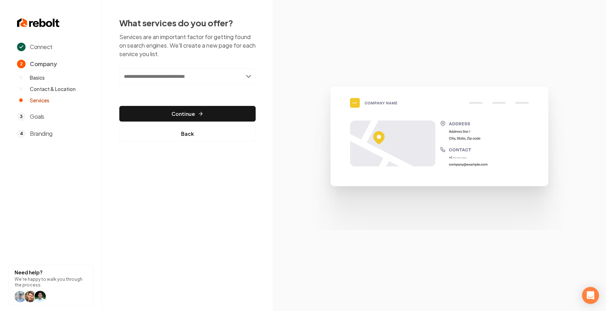
click at [246, 81] on input "text" at bounding box center [187, 76] width 136 height 16
click at [248, 77] on input "text" at bounding box center [187, 76] width 136 height 16
click at [209, 76] on input "text" at bounding box center [187, 76] width 136 height 16
type input "*"
click at [182, 134] on button "Back" at bounding box center [187, 134] width 136 height 16
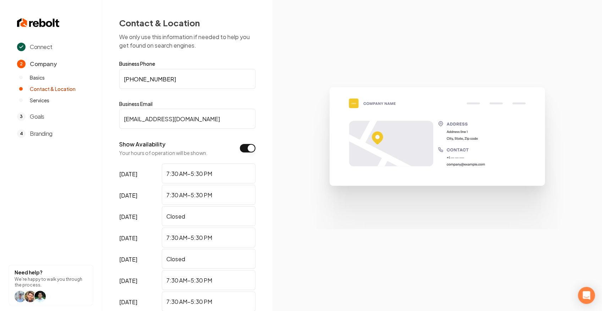
drag, startPoint x: 199, startPoint y: 119, endPoint x: 172, endPoint y: 117, distance: 27.0
click at [172, 117] on input "atozbasements@msn.com" at bounding box center [187, 119] width 136 height 20
type input "atozbasements@gmail.com"
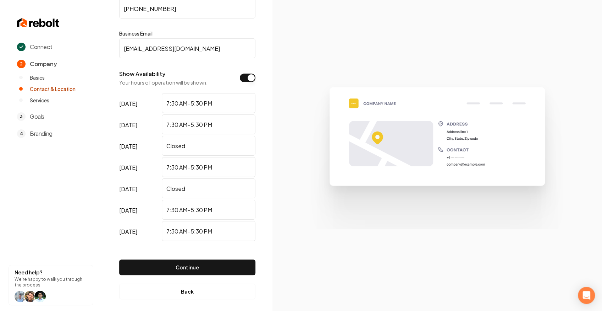
scroll to position [75, 0]
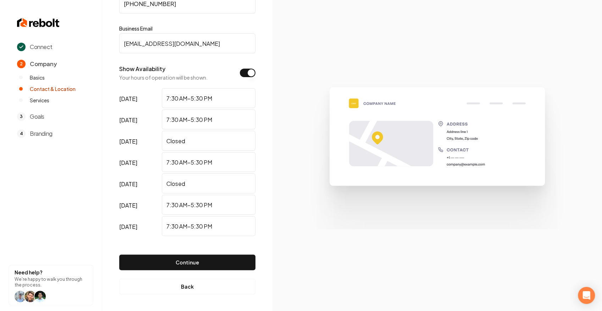
click at [216, 270] on div "Continue" at bounding box center [187, 256] width 136 height 38
click at [214, 268] on button "Continue" at bounding box center [187, 262] width 136 height 16
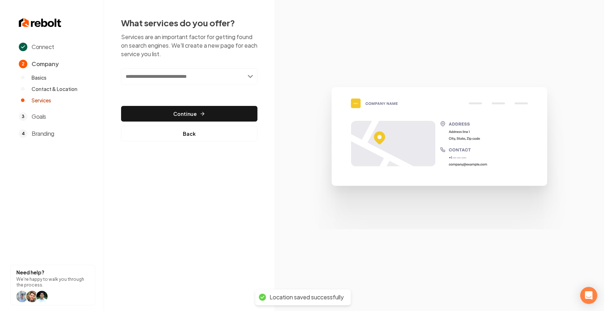
scroll to position [0, 0]
click at [189, 78] on input "text" at bounding box center [187, 76] width 136 height 16
drag, startPoint x: 233, startPoint y: 73, endPoint x: 240, endPoint y: 71, distance: 7.3
click at [234, 73] on input "text" at bounding box center [187, 76] width 136 height 16
drag, startPoint x: 253, startPoint y: 72, endPoint x: 249, endPoint y: 76, distance: 5.5
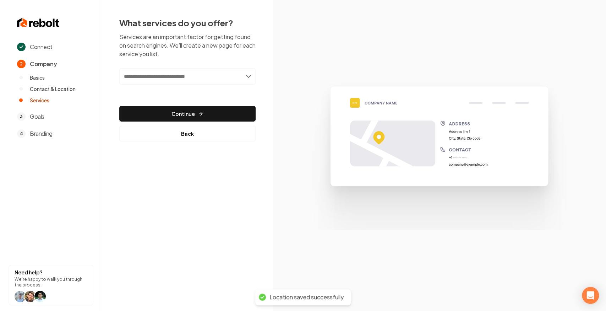
click at [253, 73] on input "text" at bounding box center [187, 76] width 136 height 16
click at [249, 76] on input "text" at bounding box center [187, 76] width 136 height 16
click at [194, 75] on input "text" at bounding box center [187, 76] width 136 height 16
paste input "**********"
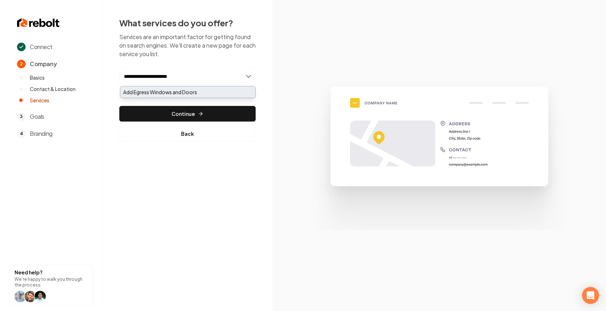
type input "**********"
click at [188, 93] on div "Add Egress Windows and Doors" at bounding box center [187, 91] width 135 height 11
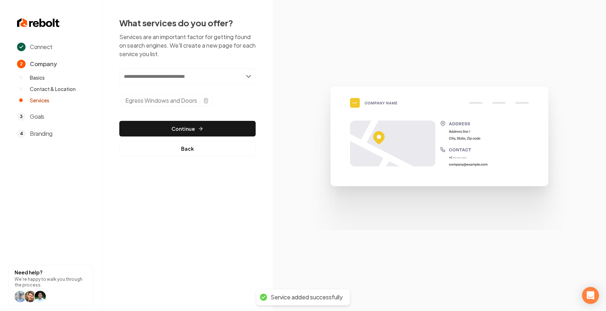
click at [189, 114] on div "Add new or select from suggestions Select a service Egress Windows and Doors Ad…" at bounding box center [187, 112] width 136 height 88
click at [181, 124] on button "Continue" at bounding box center [187, 129] width 136 height 16
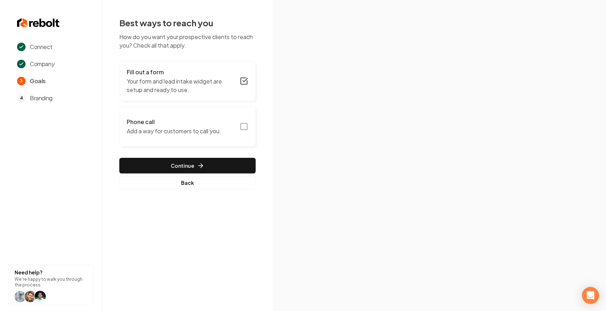
click at [243, 124] on icon "button" at bounding box center [244, 126] width 9 height 9
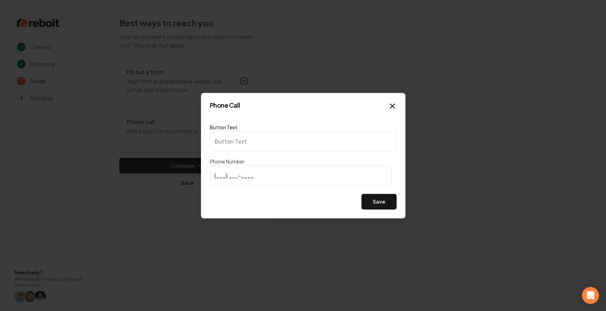
type input "Call us"
type input "(720) 404-8380"
click at [384, 204] on button "Save" at bounding box center [378, 201] width 35 height 16
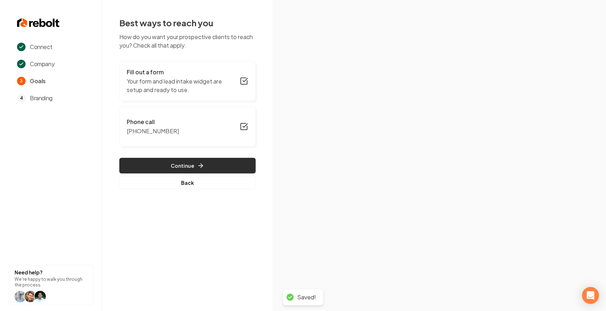
click at [206, 169] on button "Continue" at bounding box center [187, 166] width 136 height 16
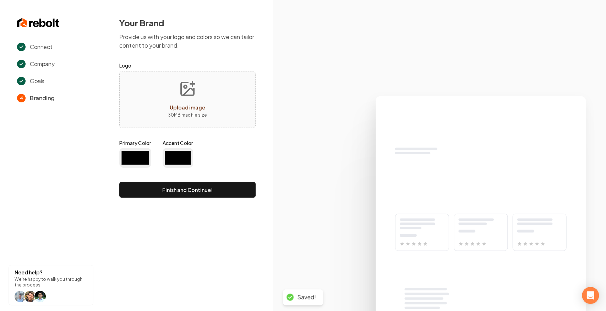
type input "#194d33"
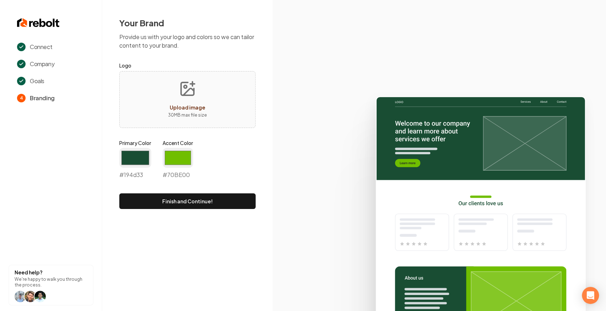
click at [195, 198] on button "Finish and Continue!" at bounding box center [187, 201] width 136 height 16
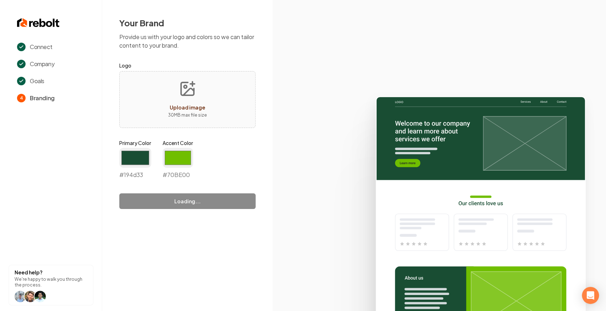
type input "#70be00"
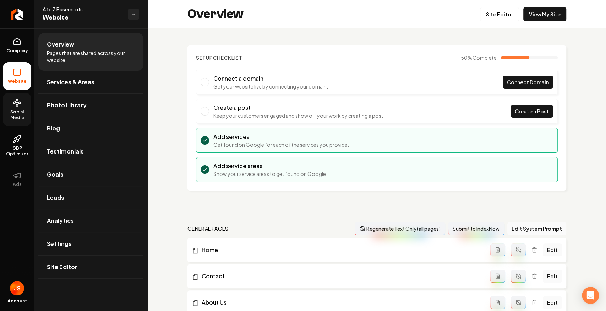
click at [8, 106] on link "Social Media" at bounding box center [17, 109] width 28 height 33
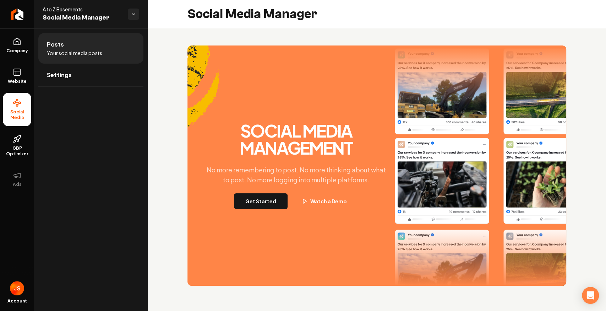
click at [262, 211] on div "Social Media Management No more remembering to post. No more thinking about wha…" at bounding box center [376, 165] width 379 height 240
click at [262, 202] on button "Get Started" at bounding box center [261, 201] width 54 height 16
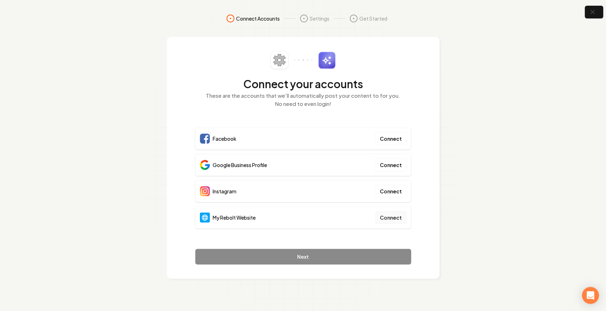
click at [393, 219] on button "Connect" at bounding box center [390, 217] width 31 height 13
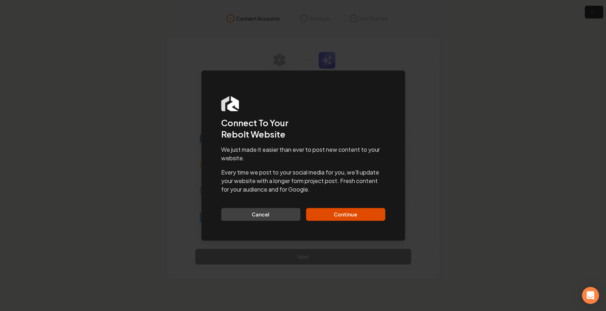
click at [330, 204] on div "We just made it easier than ever to post new content to your website. Every tim…" at bounding box center [303, 182] width 164 height 75
click at [332, 214] on button "Continue" at bounding box center [345, 214] width 79 height 13
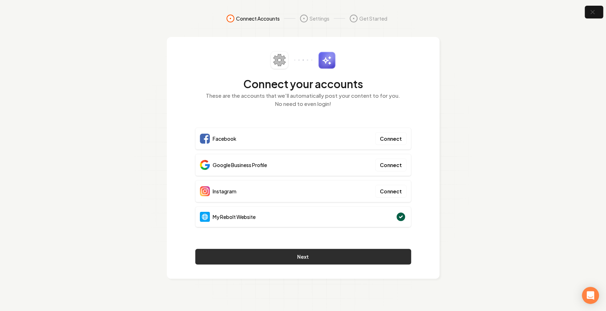
click at [346, 259] on button "Next" at bounding box center [303, 256] width 216 height 16
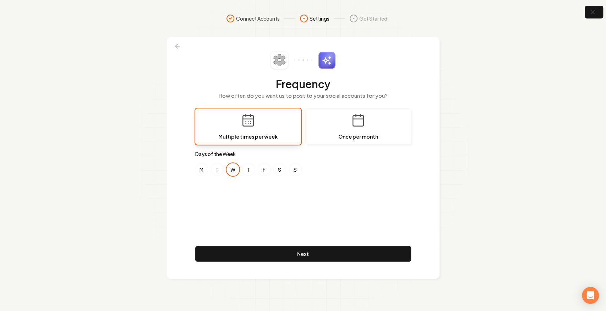
click at [240, 203] on div "Frequency How often do you want us to post to your social accounts for you? Mul…" at bounding box center [303, 157] width 216 height 213
click at [205, 181] on div "Frequency How often do you want us to post to your social accounts for you? Mul…" at bounding box center [303, 157] width 216 height 213
click at [177, 48] on icon at bounding box center [176, 46] width 2 height 4
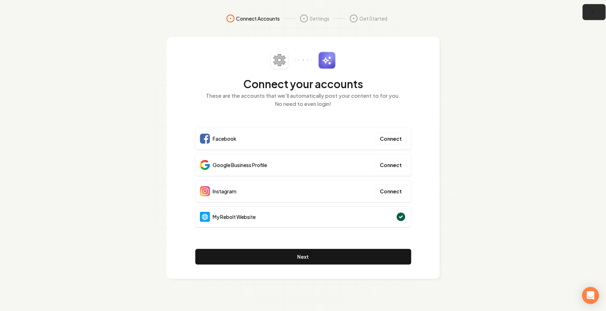
click at [593, 14] on icon "button" at bounding box center [592, 12] width 5 height 5
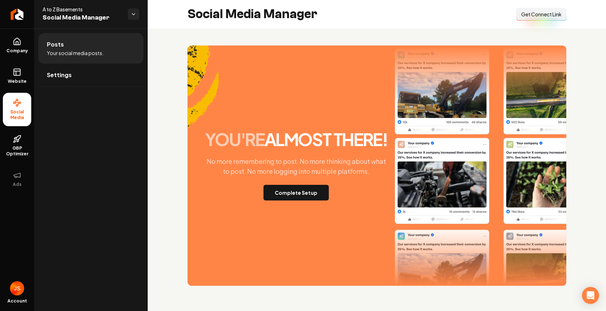
click at [550, 15] on span "Get Connect Link" at bounding box center [541, 14] width 40 height 7
click at [289, 193] on button "Complete Setup" at bounding box center [295, 193] width 65 height 16
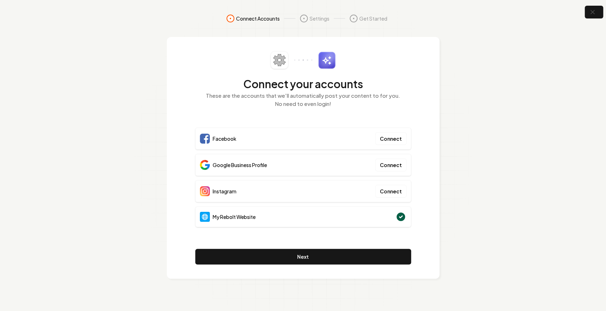
click at [460, 48] on section "Connect Accounts Settings Get Started Connect your accounts These are the accou…" at bounding box center [303, 155] width 606 height 311
click at [588, 12] on icon "button" at bounding box center [592, 12] width 9 height 9
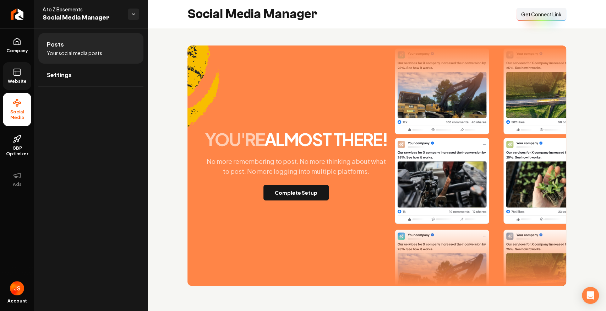
click at [18, 82] on span "Website" at bounding box center [17, 81] width 24 height 6
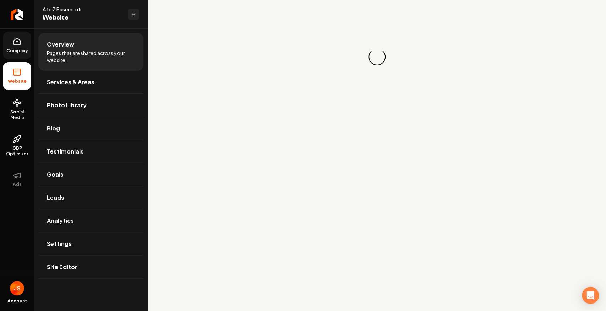
click at [19, 42] on icon at bounding box center [17, 41] width 9 height 9
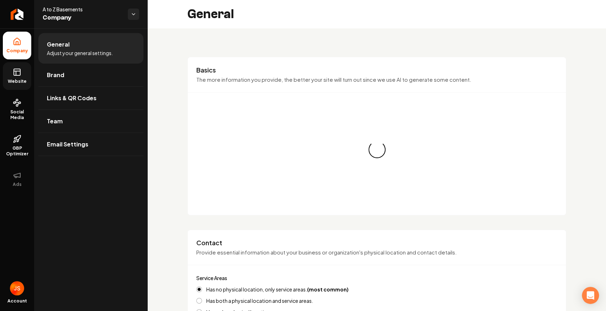
click at [19, 74] on icon at bounding box center [17, 72] width 9 height 9
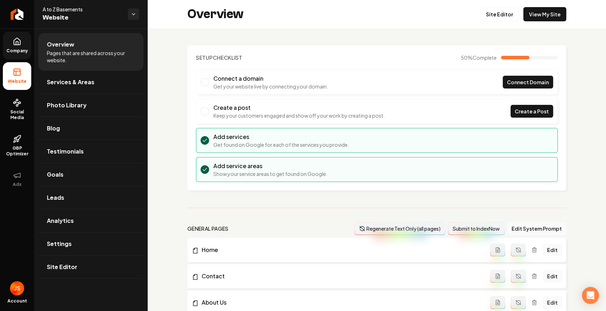
click at [10, 45] on link "Company" at bounding box center [17, 46] width 28 height 28
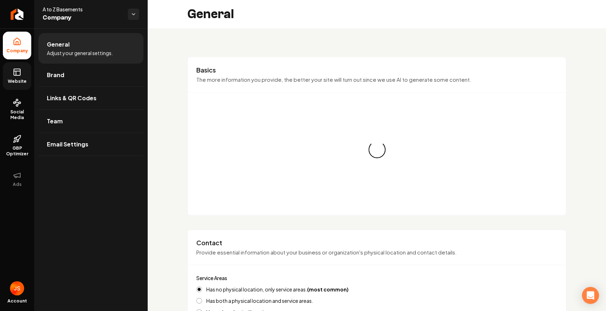
click at [16, 77] on link "Website" at bounding box center [17, 76] width 28 height 28
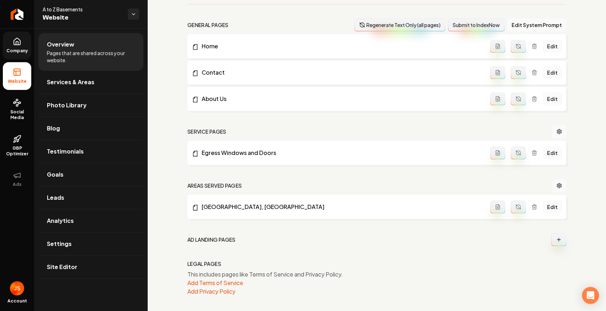
scroll to position [204, 0]
click at [6, 36] on link "Company" at bounding box center [17, 46] width 28 height 28
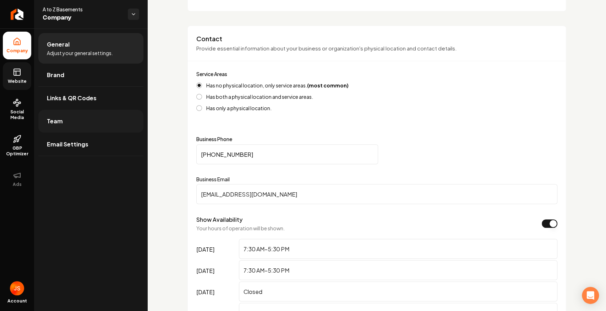
click at [84, 126] on link "Team" at bounding box center [90, 121] width 105 height 23
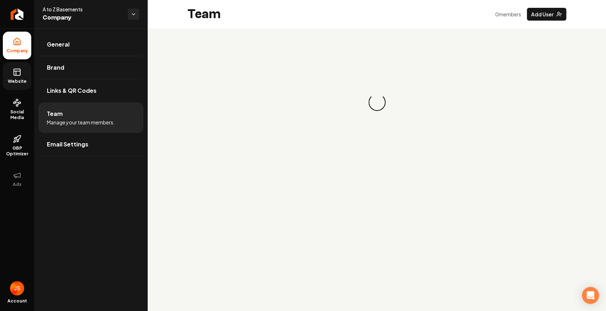
click at [21, 66] on link "Website" at bounding box center [17, 76] width 28 height 28
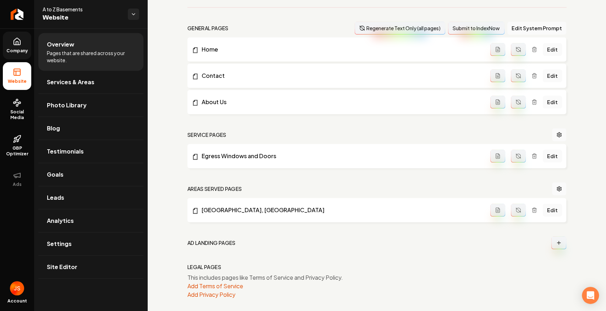
scroll to position [204, 0]
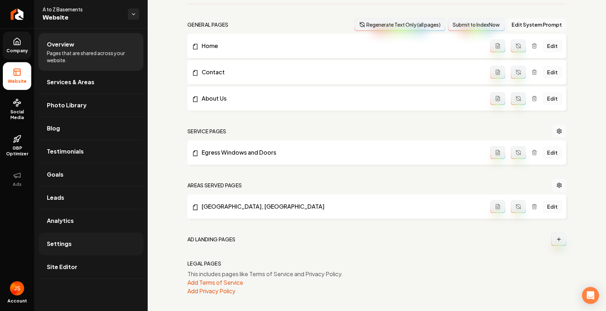
click at [76, 242] on link "Settings" at bounding box center [90, 243] width 105 height 23
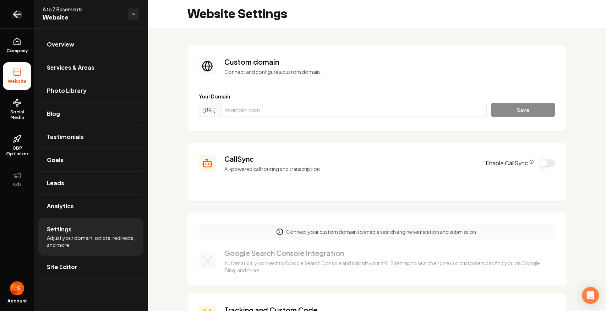
drag, startPoint x: 23, startPoint y: 45, endPoint x: 16, endPoint y: 23, distance: 23.0
click at [23, 44] on link "Company" at bounding box center [17, 46] width 28 height 28
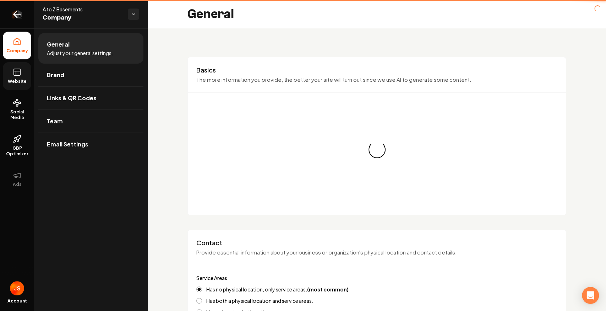
click at [13, 18] on icon "Return to dashboard" at bounding box center [16, 14] width 11 height 11
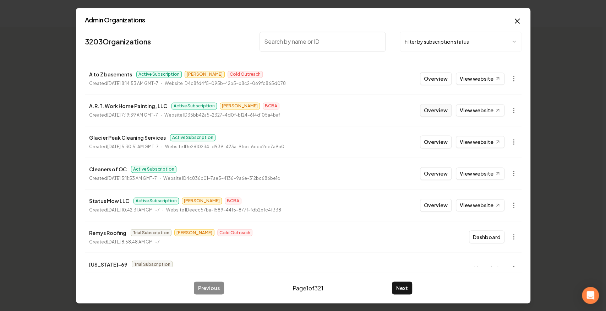
click at [434, 111] on button "Overview" at bounding box center [436, 110] width 32 height 13
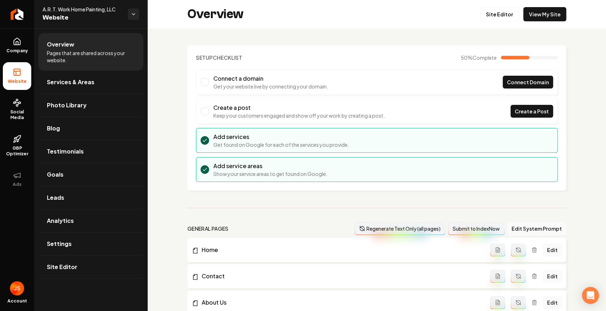
scroll to position [142, 0]
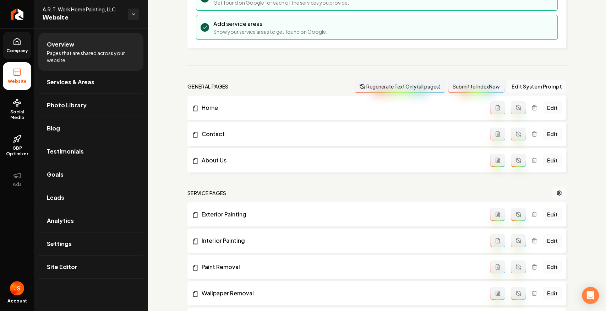
click at [14, 44] on icon at bounding box center [17, 41] width 6 height 7
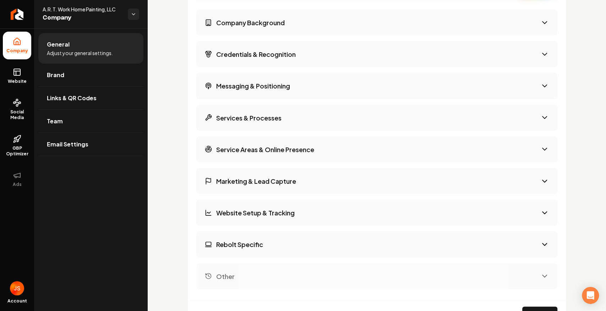
scroll to position [946, 0]
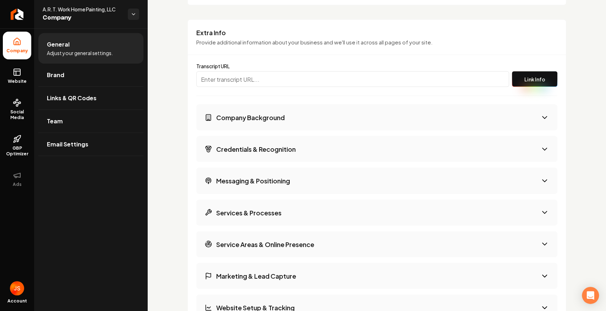
click at [226, 78] on input "Main content area" at bounding box center [352, 79] width 313 height 16
paste input "[URL][PERSON_NAME]"
type input "[URL][PERSON_NAME]"
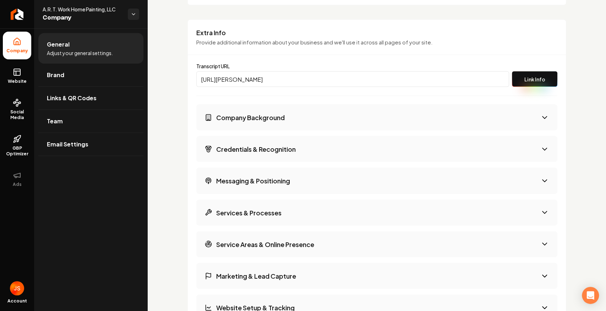
click at [532, 84] on button "Link Info" at bounding box center [534, 79] width 45 height 16
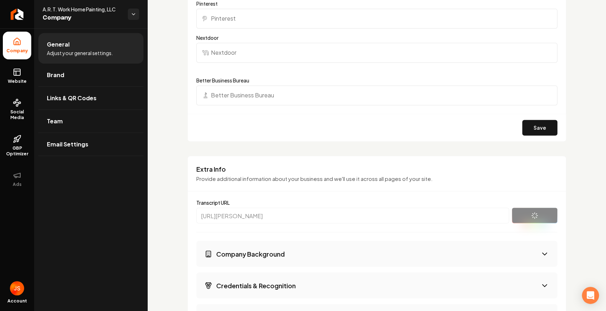
scroll to position [804, 0]
